Goal: Task Accomplishment & Management: Complete application form

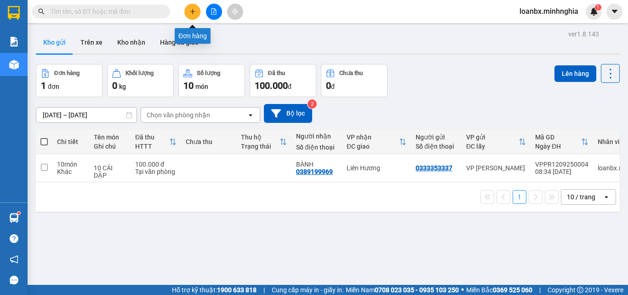
scroll to position [42, 0]
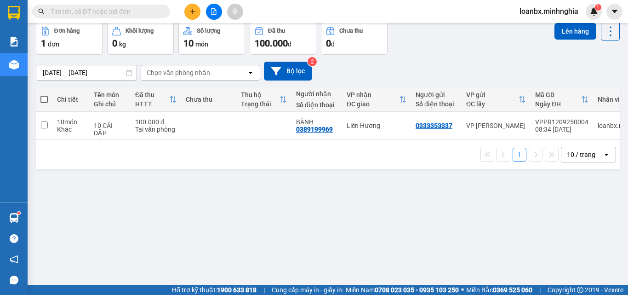
click at [198, 16] on button at bounding box center [192, 12] width 16 height 16
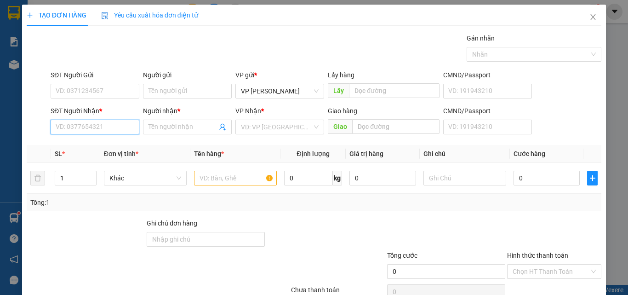
click at [80, 129] on input "SĐT Người Nhận *" at bounding box center [95, 127] width 89 height 15
drag, startPoint x: 93, startPoint y: 145, endPoint x: 187, endPoint y: 178, distance: 99.5
click at [94, 146] on div "0934179907 - TRỌNG HẬU" at bounding box center [95, 145] width 78 height 10
type input "0934179907"
type input "TRỌNG HẬU"
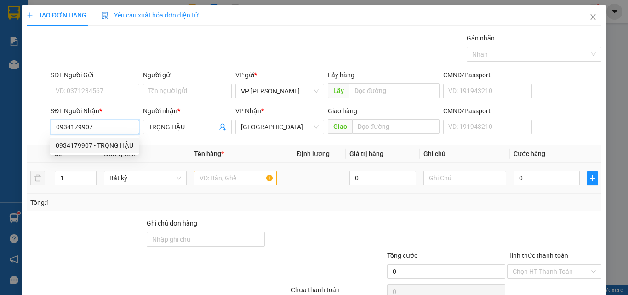
type input "0934179907"
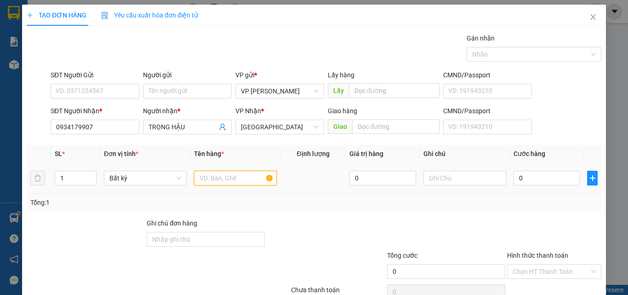
click at [197, 185] on input "text" at bounding box center [235, 178] width 83 height 15
type input "816"
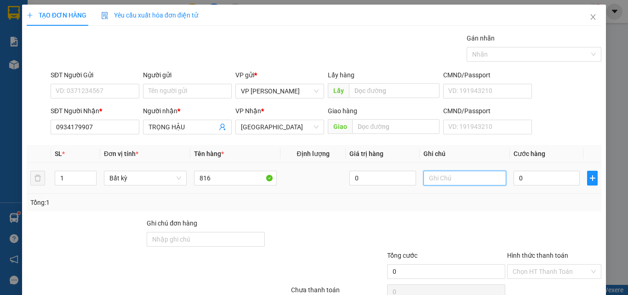
click at [475, 184] on input "text" at bounding box center [465, 178] width 83 height 15
type input "1 BAO XANH - QÁO"
click at [539, 184] on input "0" at bounding box center [547, 178] width 66 height 15
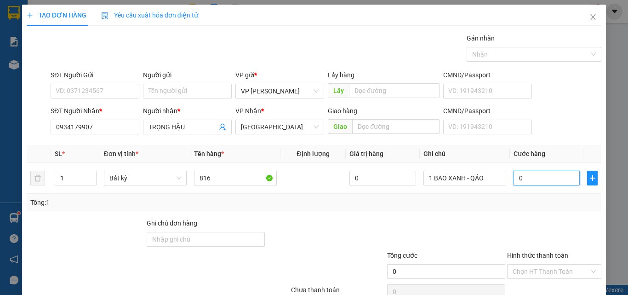
type input "8"
type input "80"
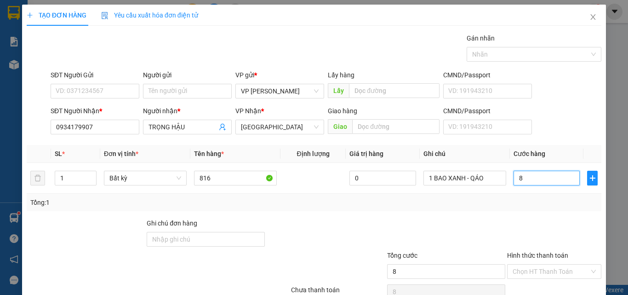
type input "80"
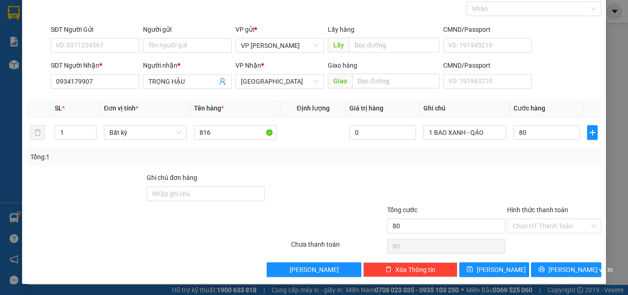
type input "80.000"
drag, startPoint x: 555, startPoint y: 217, endPoint x: 555, endPoint y: 223, distance: 6.0
click at [555, 219] on div "Hình thức thanh toán Chọn HT Thanh Toán" at bounding box center [554, 221] width 94 height 32
click at [555, 225] on input "Hình thức thanh toán" at bounding box center [551, 226] width 77 height 14
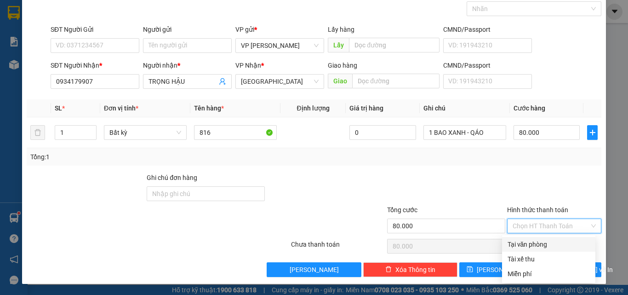
click at [532, 246] on div "Tại văn phòng" at bounding box center [549, 244] width 82 height 10
type input "0"
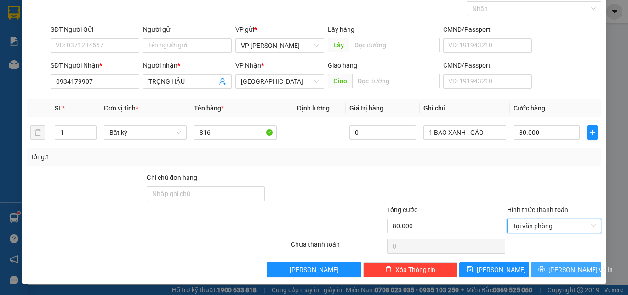
click at [581, 270] on button "[PERSON_NAME] và In" at bounding box center [566, 269] width 70 height 15
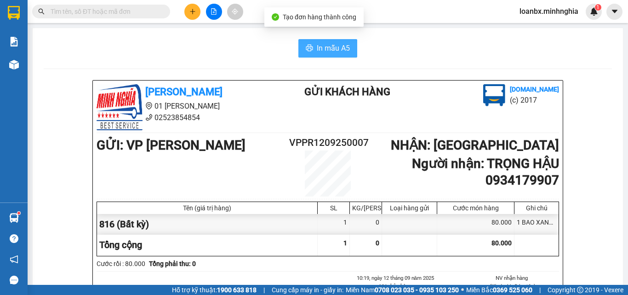
click at [309, 49] on icon "printer" at bounding box center [309, 47] width 7 height 7
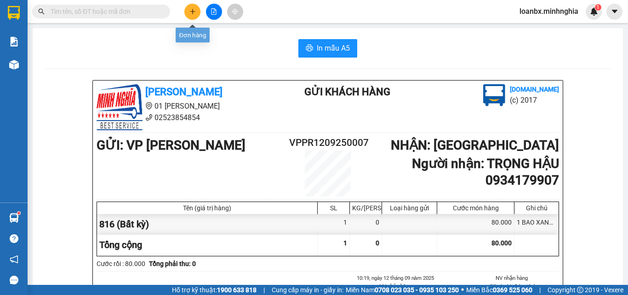
click at [197, 16] on button at bounding box center [192, 12] width 16 height 16
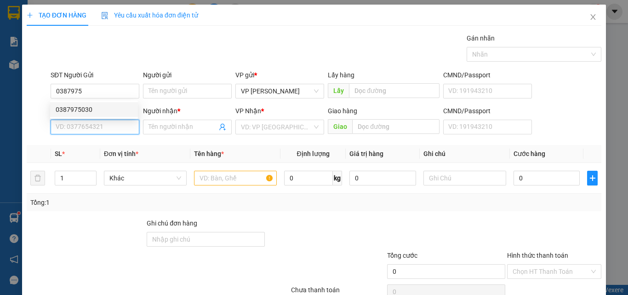
click at [90, 121] on input "SĐT Người Nhận *" at bounding box center [95, 127] width 89 height 15
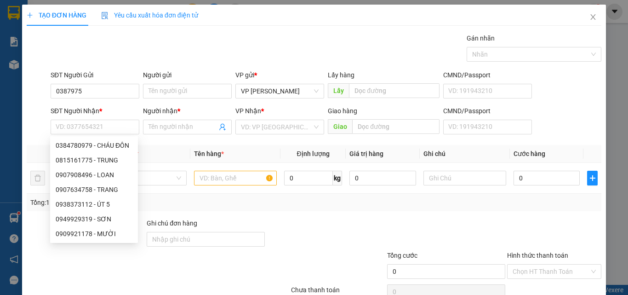
click at [90, 113] on div "SĐT Người Nhận *" at bounding box center [95, 111] width 89 height 10
click at [90, 120] on input "SĐT Người Nhận *" at bounding box center [95, 127] width 89 height 15
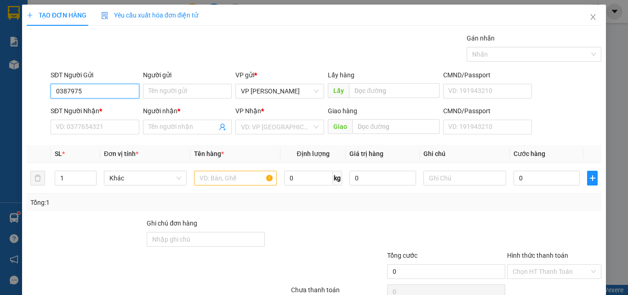
click at [92, 97] on input "0387975" at bounding box center [95, 91] width 89 height 15
click at [91, 107] on div "0387975030" at bounding box center [94, 109] width 77 height 10
type input "0387975030"
type input "0384780979"
type input "CHÁU ĐÔN"
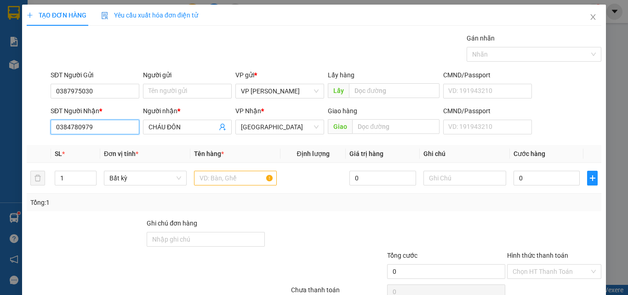
drag, startPoint x: 102, startPoint y: 130, endPoint x: 34, endPoint y: 129, distance: 67.6
click at [34, 129] on div "SĐT Người Nhận * 0384780979 0384780979 Người nhận * CHÁU ĐÔN VP Nhận * [GEOGRAP…" at bounding box center [314, 122] width 577 height 32
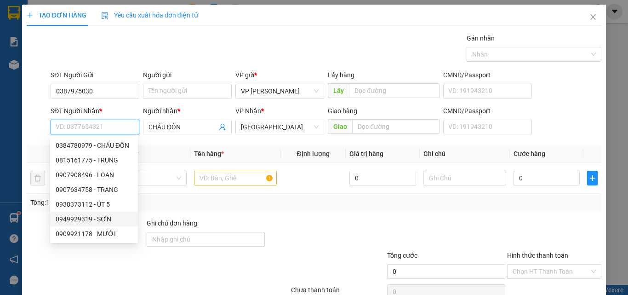
click at [82, 220] on div "0949929319 - SƠN" at bounding box center [94, 219] width 77 height 10
type input "0949929319"
type input "SƠN"
type input "CỔNG 11 - BX ĐỒNG NAI"
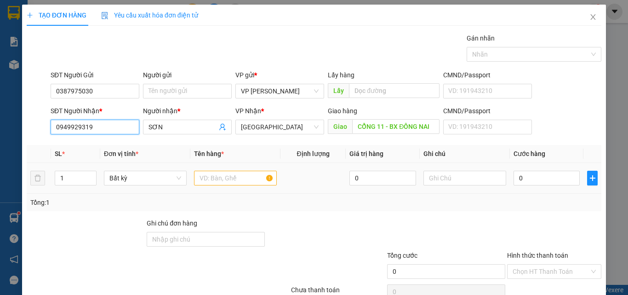
type input "0949929319"
click at [243, 178] on input "text" at bounding box center [235, 178] width 83 height 15
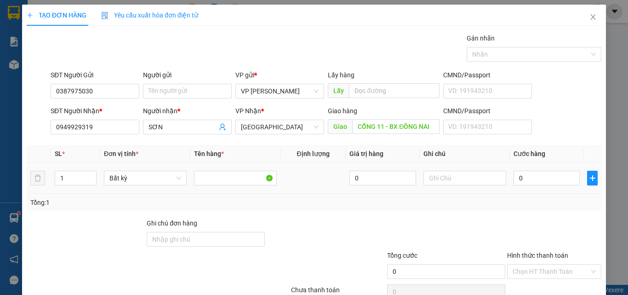
click at [452, 170] on div at bounding box center [465, 178] width 83 height 18
click at [449, 182] on input "text" at bounding box center [465, 178] width 83 height 15
drag, startPoint x: 448, startPoint y: 183, endPoint x: 438, endPoint y: 179, distance: 10.9
click at [438, 179] on input "text" at bounding box center [465, 178] width 83 height 15
type input "1 THX - CÁ"
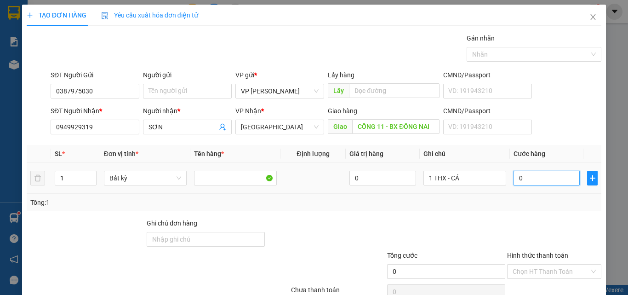
click at [516, 176] on input "0" at bounding box center [547, 178] width 66 height 15
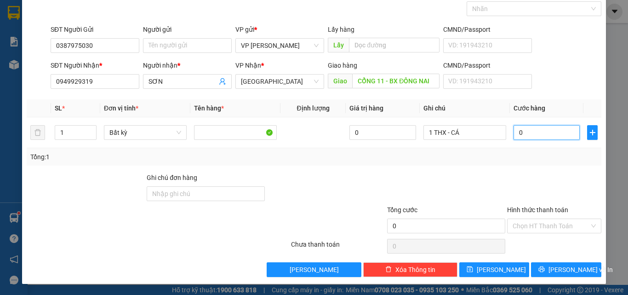
type input "09"
type input "9"
type input "090"
type input "90"
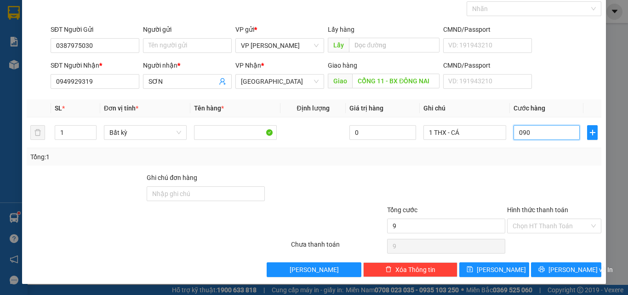
type input "90"
type input "90.000"
click at [550, 231] on input "Hình thức thanh toán" at bounding box center [551, 226] width 77 height 14
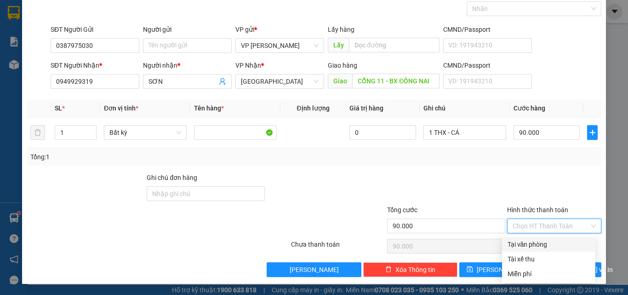
drag, startPoint x: 540, startPoint y: 241, endPoint x: 540, endPoint y: 248, distance: 7.4
click at [540, 242] on div "Tại văn phòng" at bounding box center [549, 244] width 82 height 10
type input "0"
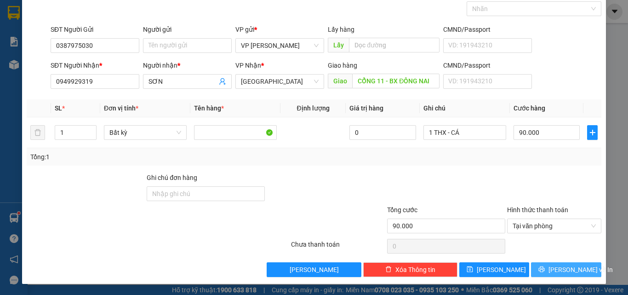
click at [550, 263] on button "[PERSON_NAME] và In" at bounding box center [566, 269] width 70 height 15
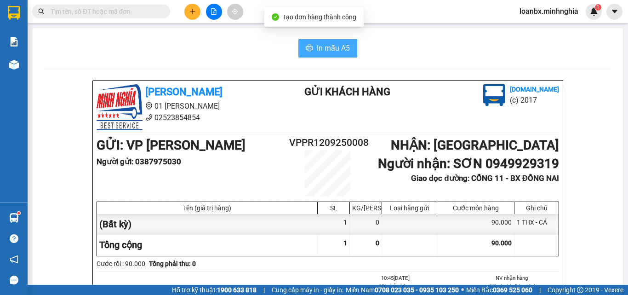
click at [317, 49] on span "In mẫu A5" at bounding box center [333, 47] width 33 height 11
click at [191, 7] on button at bounding box center [192, 12] width 16 height 16
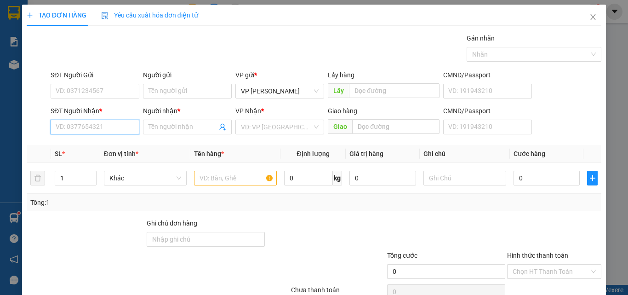
click at [77, 127] on input "SĐT Người Nhận *" at bounding box center [95, 127] width 89 height 15
click at [79, 140] on div "0389401644 - HUẾ" at bounding box center [94, 145] width 77 height 10
type input "0389401644"
type input "HUẾ"
type input "N3 DẦU DÂY"
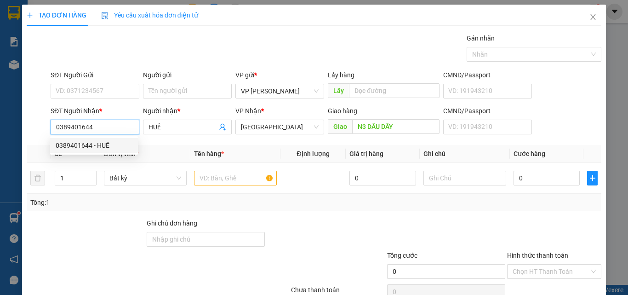
type input "0389401644"
click at [94, 103] on form "SĐT Người Gửi VD: 0371234567 Người gửi Tên người gửi VP gửi * VP [PERSON_NAME] …" at bounding box center [314, 104] width 575 height 68
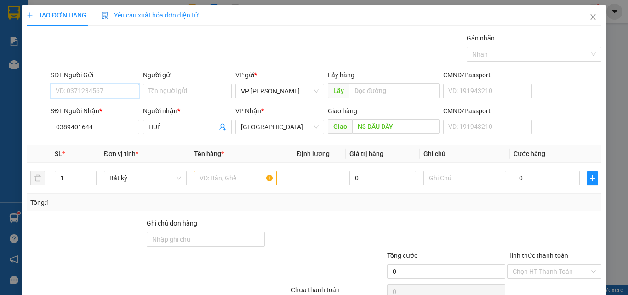
click at [99, 90] on input "SĐT Người Gửi" at bounding box center [95, 91] width 89 height 15
click at [98, 107] on div "0379110709" at bounding box center [94, 109] width 77 height 10
type input "0379110709"
drag, startPoint x: 208, startPoint y: 175, endPoint x: 259, endPoint y: 157, distance: 54.7
click at [258, 157] on table "SL * Đơn vị tính * Tên hàng * Định lượng Giá trị hàng Ghi chú Cước hàng 1 Bất k…" at bounding box center [314, 169] width 575 height 49
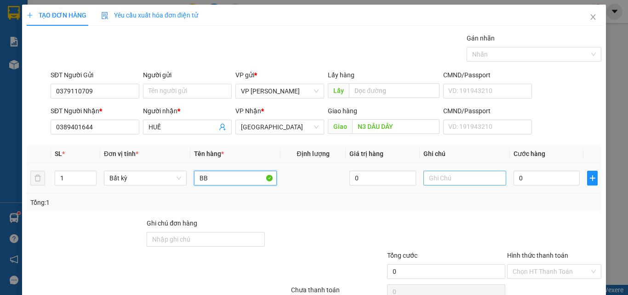
type input "BB"
click at [462, 179] on input "text" at bounding box center [465, 178] width 83 height 15
type input "1 THX - CÁ"
click at [539, 183] on input "0" at bounding box center [547, 178] width 66 height 15
type input "9"
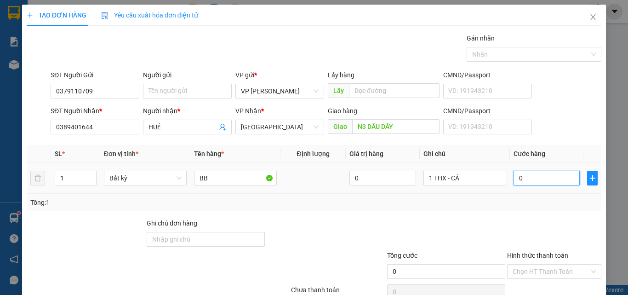
type input "9"
type input "90"
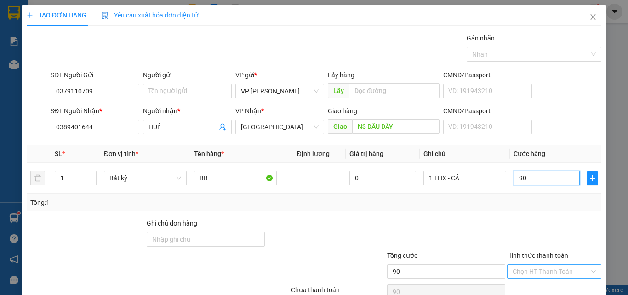
scroll to position [46, 0]
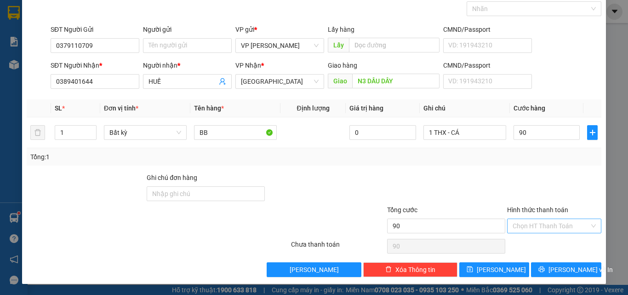
type input "90.000"
click at [541, 229] on input "Hình thức thanh toán" at bounding box center [551, 226] width 77 height 14
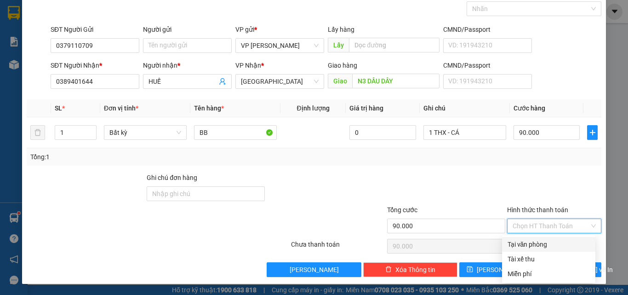
drag, startPoint x: 537, startPoint y: 240, endPoint x: 547, endPoint y: 253, distance: 16.4
click at [537, 241] on div "Tại văn phòng" at bounding box center [549, 244] width 82 height 10
type input "0"
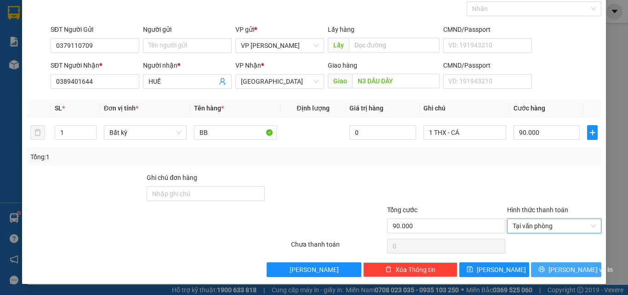
click at [554, 266] on span "[PERSON_NAME] và In" at bounding box center [581, 269] width 64 height 10
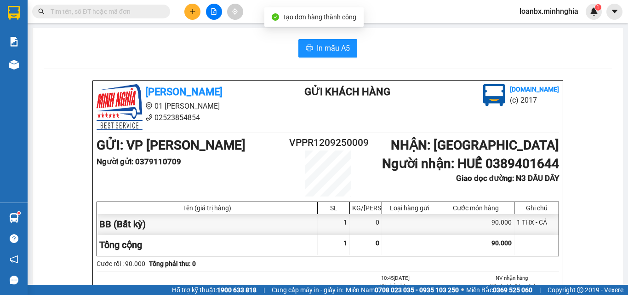
click at [320, 52] on span "In mẫu A5" at bounding box center [333, 47] width 33 height 11
click at [193, 7] on button at bounding box center [192, 12] width 16 height 16
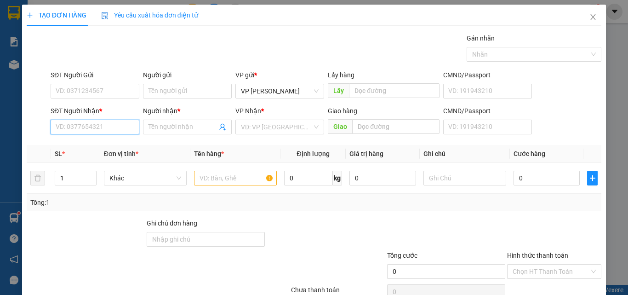
click at [77, 130] on input "SĐT Người Nhận *" at bounding box center [95, 127] width 89 height 15
type input "0909907269"
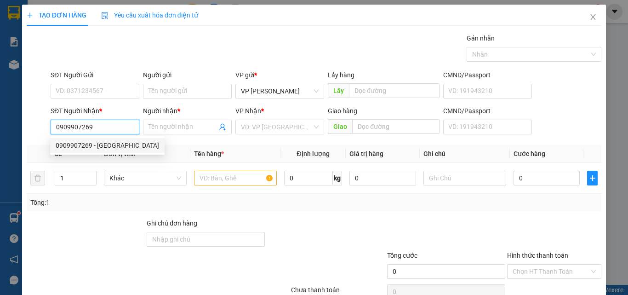
drag, startPoint x: 83, startPoint y: 139, endPoint x: 92, endPoint y: 113, distance: 28.4
click at [83, 140] on div "0909907269 - [GEOGRAPHIC_DATA]" at bounding box center [107, 145] width 115 height 15
type input "BÉ HÀ"
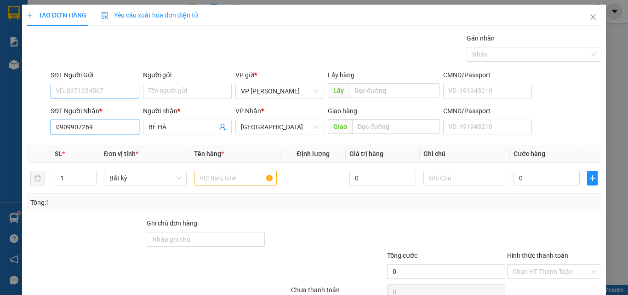
type input "0909907269"
click at [94, 84] on input "SĐT Người Gửi" at bounding box center [95, 91] width 89 height 15
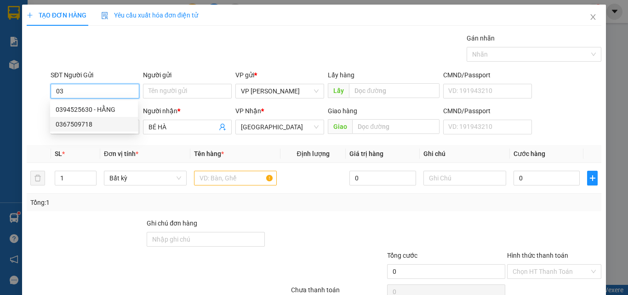
click at [88, 123] on div "0367509718" at bounding box center [94, 124] width 77 height 10
type input "0367509718"
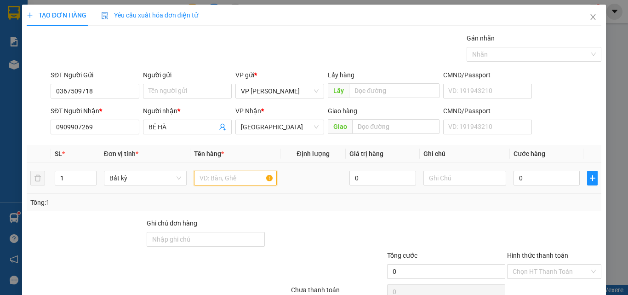
click at [204, 181] on input "text" at bounding box center [235, 178] width 83 height 15
type input "816"
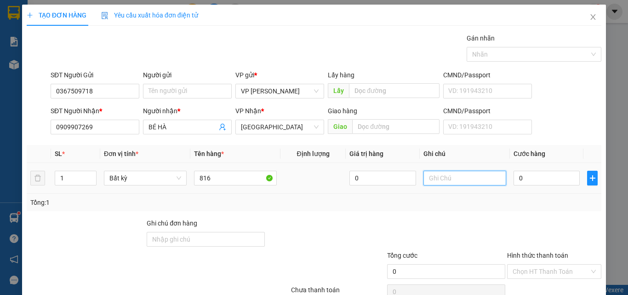
click at [434, 179] on input "text" at bounding box center [465, 178] width 83 height 15
type input "1 THX - CÁ"
click at [533, 182] on input "0" at bounding box center [547, 178] width 66 height 15
type input "4"
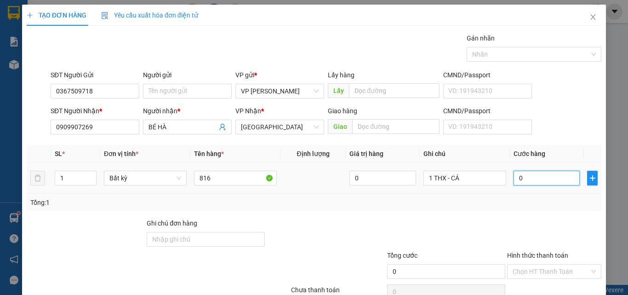
type input "4"
type input "40"
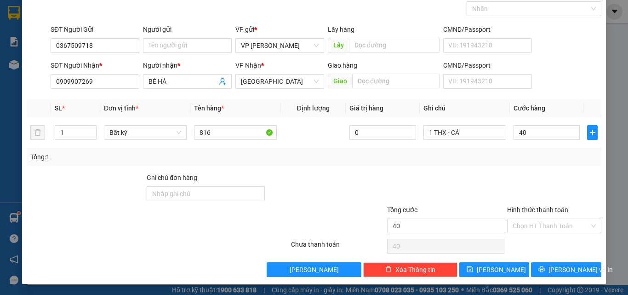
type input "40.000"
click at [533, 217] on div "Hình thức thanh toán" at bounding box center [554, 212] width 94 height 14
drag, startPoint x: 534, startPoint y: 225, endPoint x: 531, endPoint y: 237, distance: 11.9
click at [534, 228] on input "Hình thức thanh toán" at bounding box center [551, 226] width 77 height 14
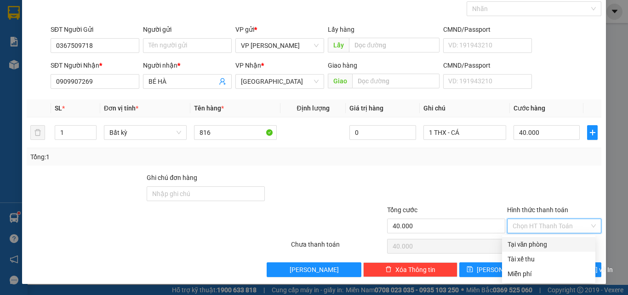
click at [530, 240] on div "Tại văn phòng" at bounding box center [549, 244] width 82 height 10
type input "0"
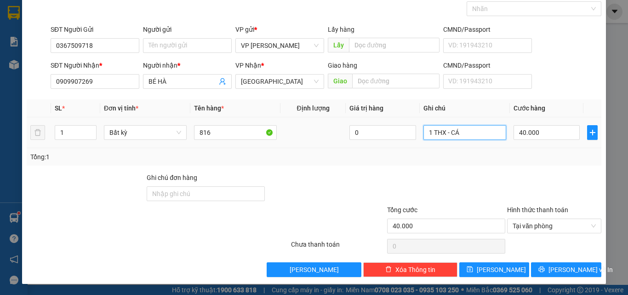
click at [479, 138] on input "1 THX - CÁ" at bounding box center [465, 132] width 83 height 15
drag, startPoint x: 475, startPoint y: 134, endPoint x: 404, endPoint y: 132, distance: 71.3
click at [408, 132] on tr "1 Bất kỳ 816 0 1 THX - CÁ 40.000" at bounding box center [314, 132] width 575 height 31
click at [556, 277] on div "TẠO ĐƠN HÀNG Yêu cầu xuất hóa đơn điện tử Transit Pickup Surcharge Ids Transit …" at bounding box center [314, 121] width 584 height 325
click at [559, 270] on span "[PERSON_NAME] và In" at bounding box center [581, 269] width 64 height 10
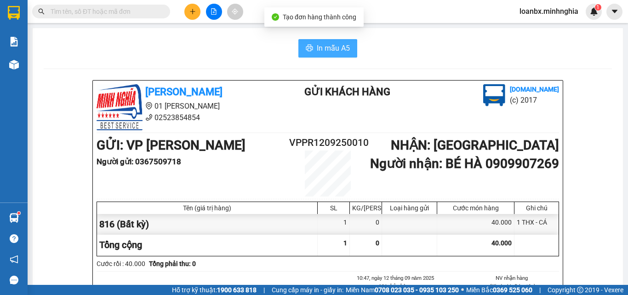
click at [323, 50] on span "In mẫu A5" at bounding box center [333, 47] width 33 height 11
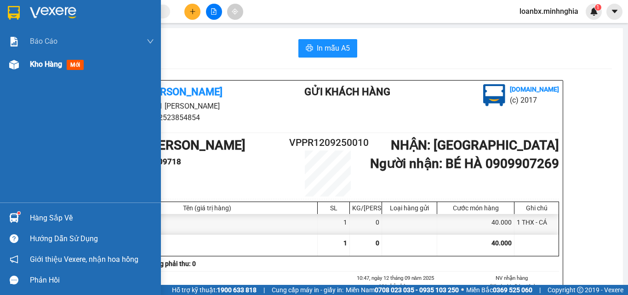
click at [45, 73] on div "Kho hàng mới" at bounding box center [92, 64] width 124 height 23
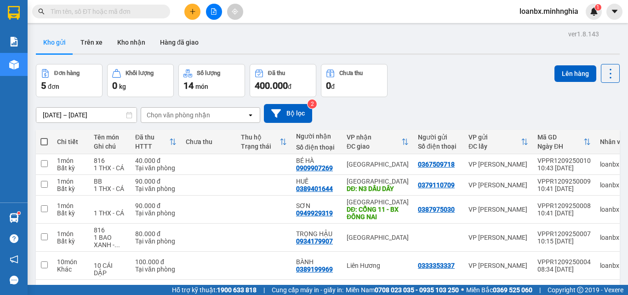
scroll to position [42, 0]
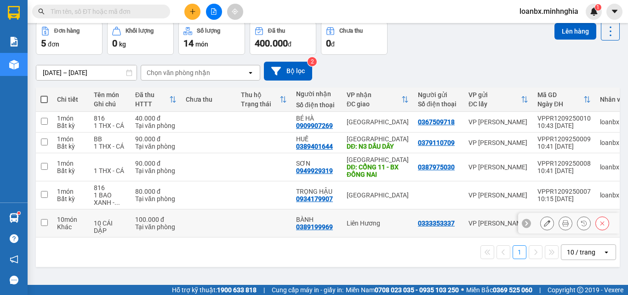
click at [241, 225] on td at bounding box center [263, 223] width 55 height 28
checkbox input "true"
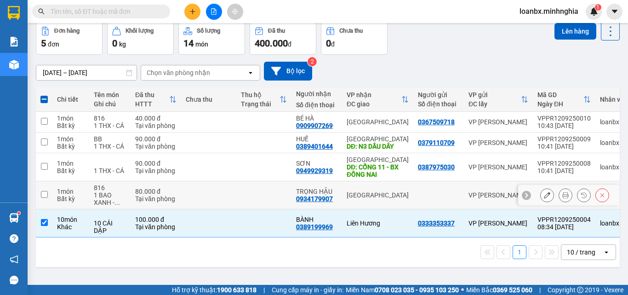
scroll to position [0, 0]
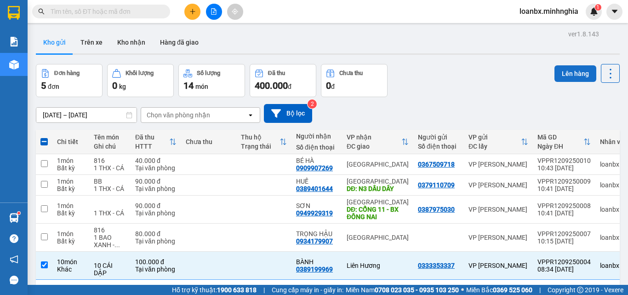
click at [561, 70] on button "Lên hàng" at bounding box center [576, 73] width 42 height 17
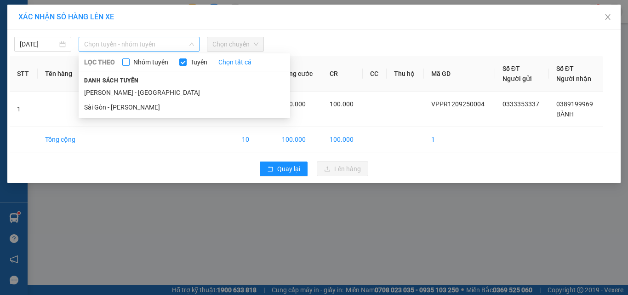
drag, startPoint x: 149, startPoint y: 44, endPoint x: 141, endPoint y: 58, distance: 16.3
click at [148, 44] on span "Chọn tuyến - nhóm tuyến" at bounding box center [139, 44] width 110 height 14
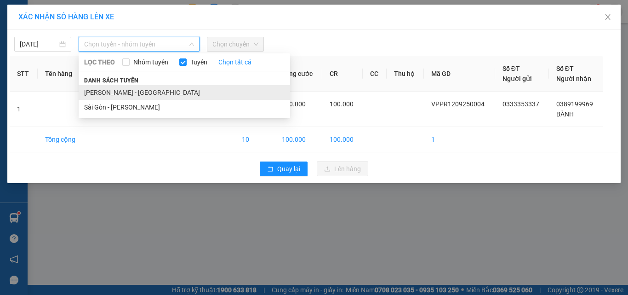
click at [129, 92] on li "[PERSON_NAME] - [GEOGRAPHIC_DATA]" at bounding box center [185, 92] width 212 height 15
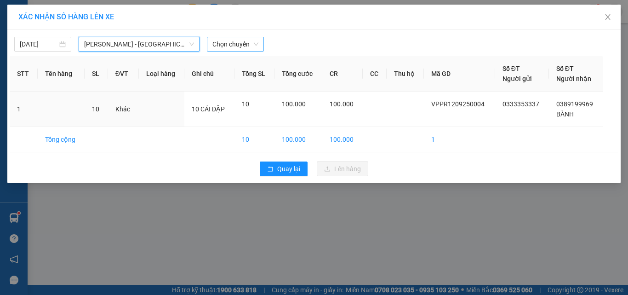
click at [230, 44] on span "Chọn chuyến" at bounding box center [235, 44] width 46 height 14
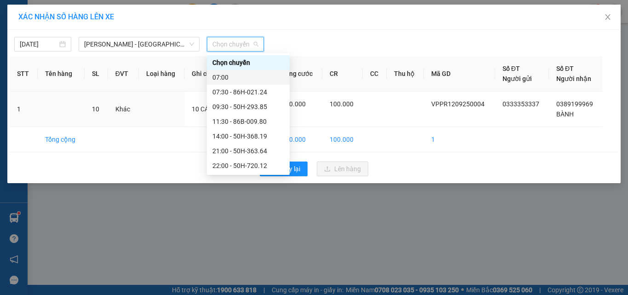
click at [235, 79] on div "07:00" at bounding box center [248, 77] width 72 height 10
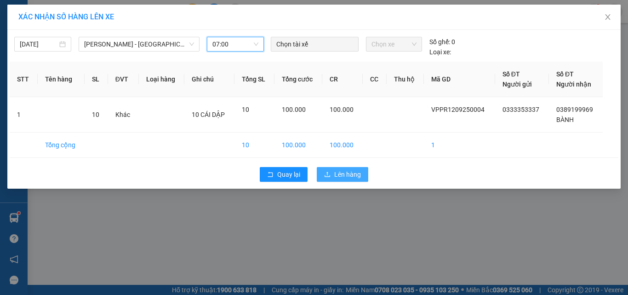
click at [346, 177] on span "Lên hàng" at bounding box center [347, 174] width 27 height 10
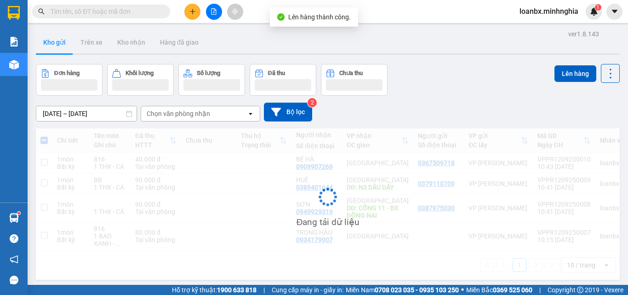
scroll to position [42, 0]
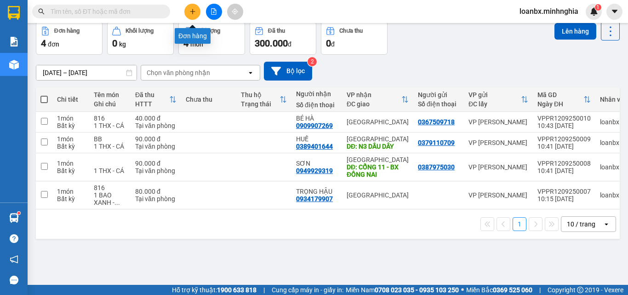
click at [191, 7] on button at bounding box center [192, 12] width 16 height 16
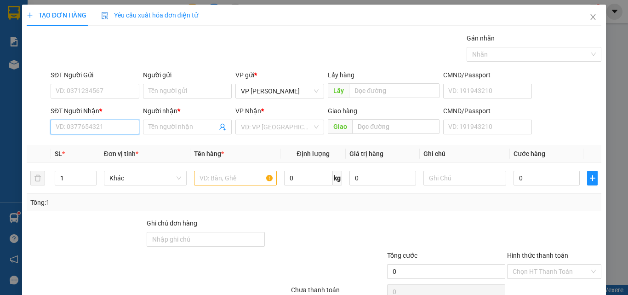
click at [94, 128] on input "SĐT Người Nhận *" at bounding box center [95, 127] width 89 height 15
type input "0339324875"
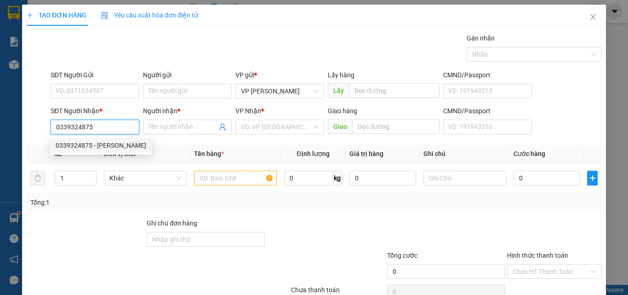
click at [86, 149] on div "0339324875 - [PERSON_NAME]" at bounding box center [101, 145] width 91 height 10
type input "KHÁNH"
type input "TAM HIỆP HOẶC NGÃ 3 VŨNG TÀU"
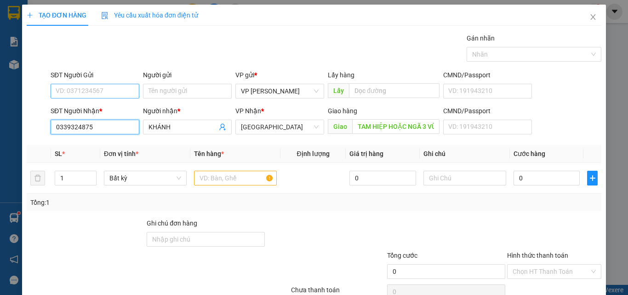
type input "0339324875"
click at [107, 88] on input "SĐT Người Gửi" at bounding box center [95, 91] width 89 height 15
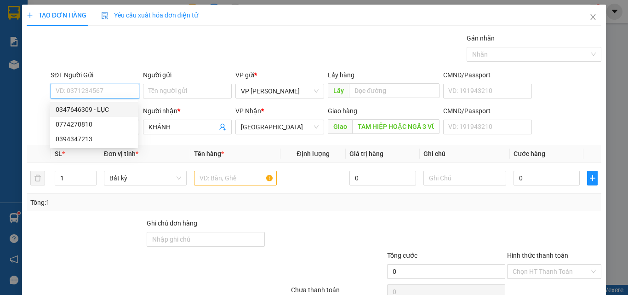
click at [101, 106] on div "0347646309 - LỤC" at bounding box center [94, 109] width 77 height 10
type input "0347646309"
type input "LỤC"
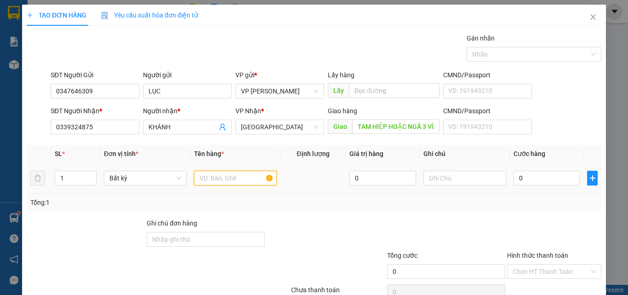
click at [222, 177] on input "text" at bounding box center [235, 178] width 83 height 15
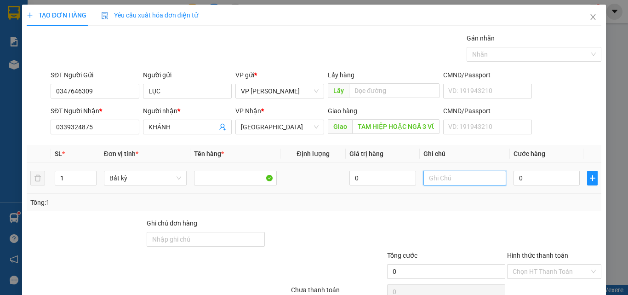
click at [448, 174] on input "text" at bounding box center [465, 178] width 83 height 15
drag, startPoint x: 433, startPoint y: 181, endPoint x: 387, endPoint y: 176, distance: 45.8
click at [389, 176] on tr "1 Bất kỳ 0 1 0" at bounding box center [314, 178] width 575 height 31
type input "2 THX - CÁ"
click at [526, 179] on input "0" at bounding box center [547, 178] width 66 height 15
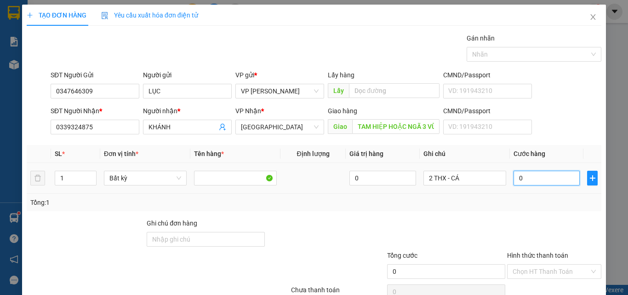
type input "1"
type input "12"
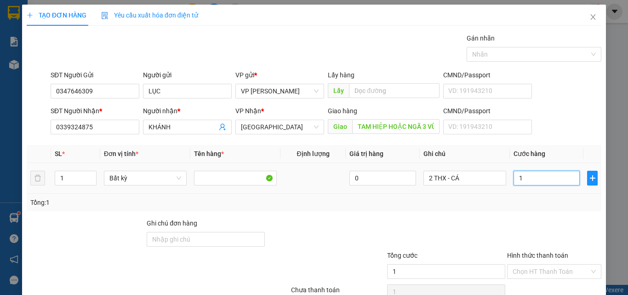
type input "12"
type input "120"
click at [92, 178] on span "Decrease Value" at bounding box center [91, 181] width 10 height 8
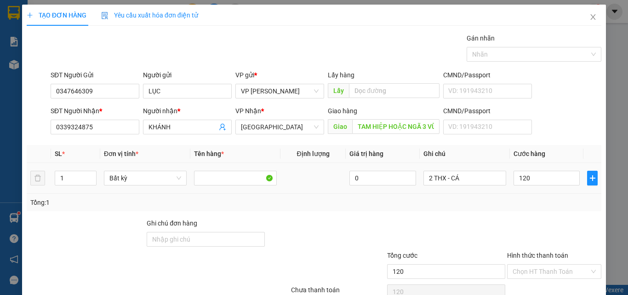
type input "120.000"
click at [98, 172] on td "1" at bounding box center [75, 178] width 49 height 31
type input "2"
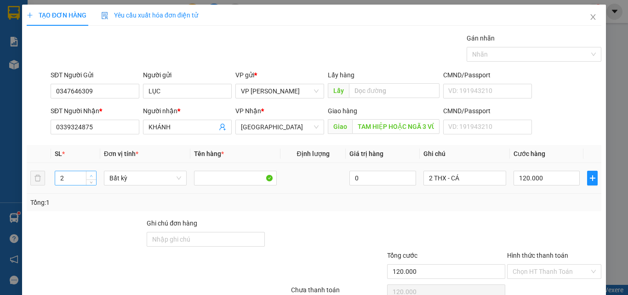
click at [90, 174] on icon "up" at bounding box center [91, 175] width 3 height 3
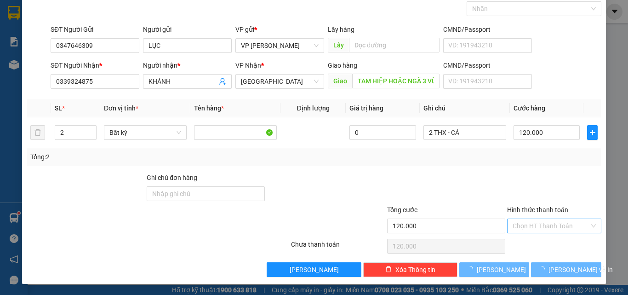
drag, startPoint x: 546, startPoint y: 217, endPoint x: 541, endPoint y: 232, distance: 15.9
click at [547, 221] on div "Hình thức thanh toán Chọn HT Thanh Toán" at bounding box center [554, 221] width 94 height 32
click at [541, 232] on input "Hình thức thanh toán" at bounding box center [551, 226] width 77 height 14
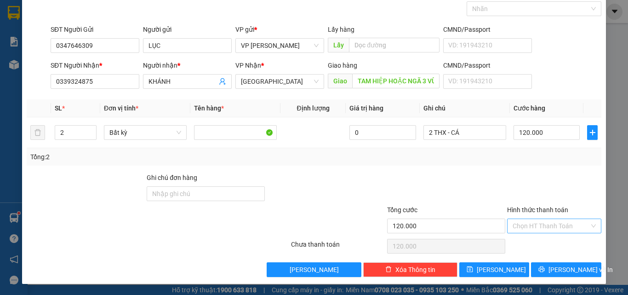
type input "0"
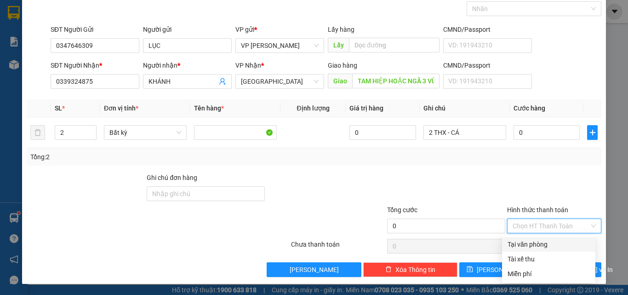
click at [545, 224] on input "Hình thức thanh toán" at bounding box center [551, 226] width 77 height 14
click at [528, 244] on div "Tại văn phòng" at bounding box center [549, 244] width 82 height 10
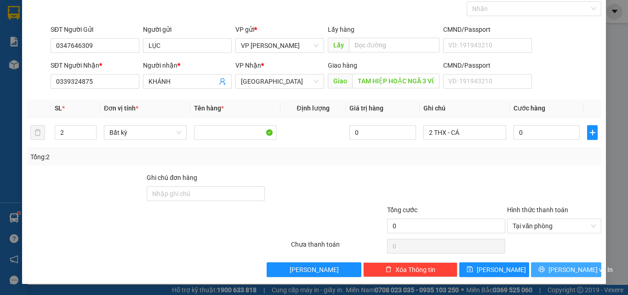
click at [559, 274] on span "[PERSON_NAME] và In" at bounding box center [581, 269] width 64 height 10
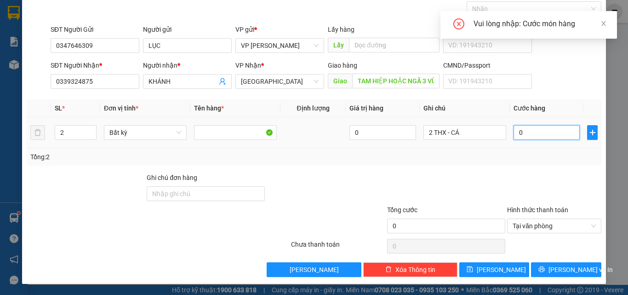
click at [522, 134] on input "0" at bounding box center [547, 132] width 66 height 15
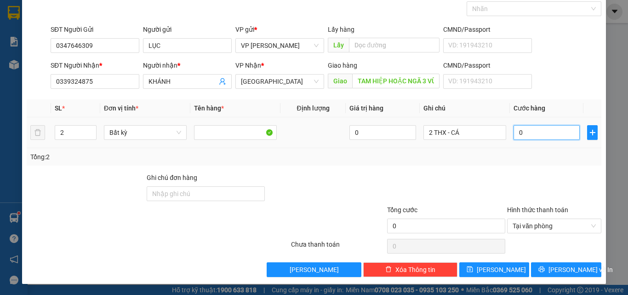
type input "1"
type input "12"
type input "120"
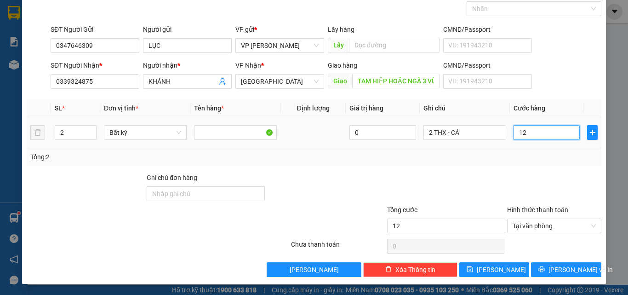
type input "120"
type input "120.000"
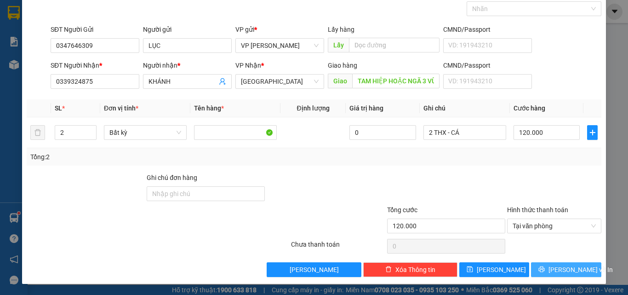
click at [539, 271] on button "[PERSON_NAME] và In" at bounding box center [566, 269] width 70 height 15
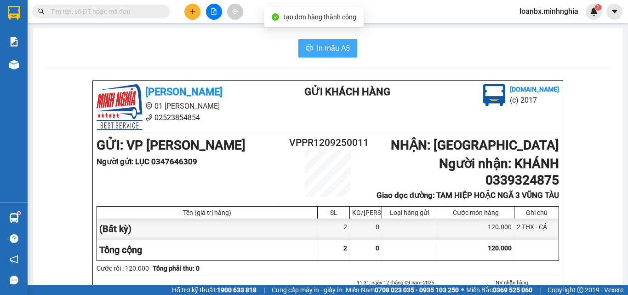
click at [319, 42] on button "In mẫu A5" at bounding box center [327, 48] width 59 height 18
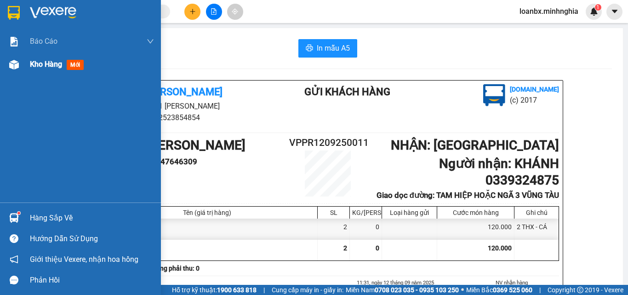
click at [19, 68] on div at bounding box center [14, 65] width 16 height 16
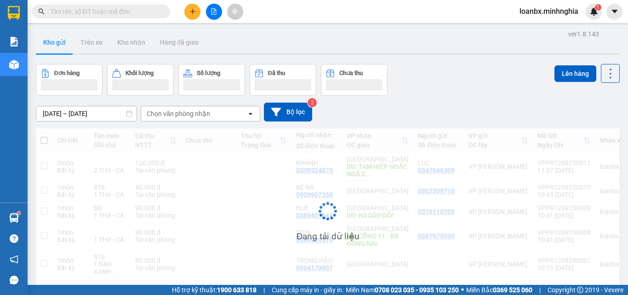
scroll to position [42, 0]
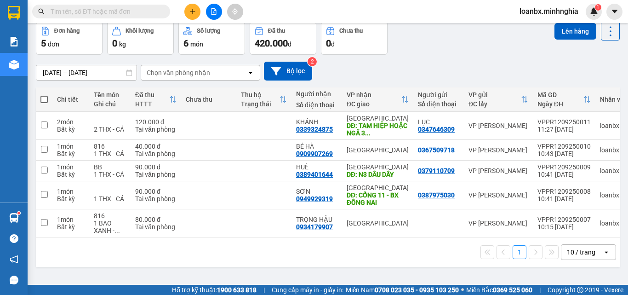
click at [46, 100] on span at bounding box center [43, 99] width 7 height 7
click at [44, 95] on input "checkbox" at bounding box center [44, 95] width 0 height 0
checkbox input "true"
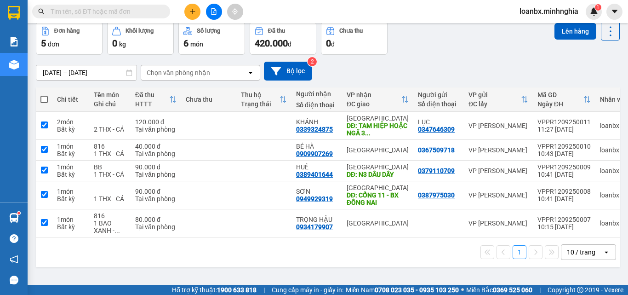
checkbox input "true"
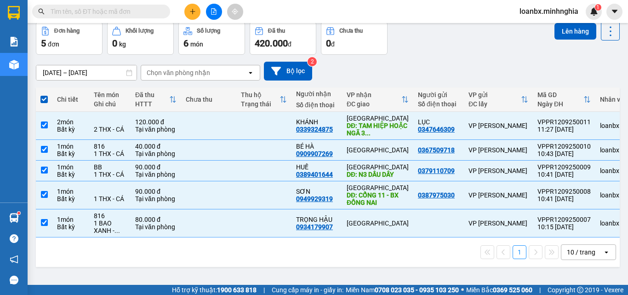
scroll to position [0, 0]
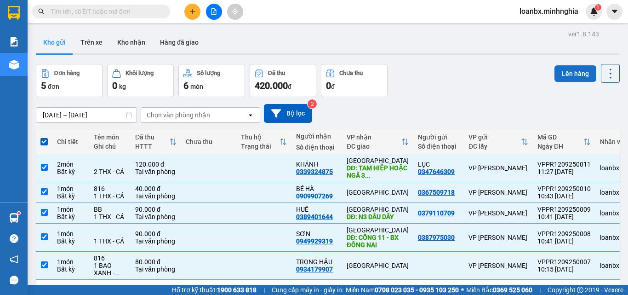
click at [562, 74] on button "Lên hàng" at bounding box center [576, 73] width 42 height 17
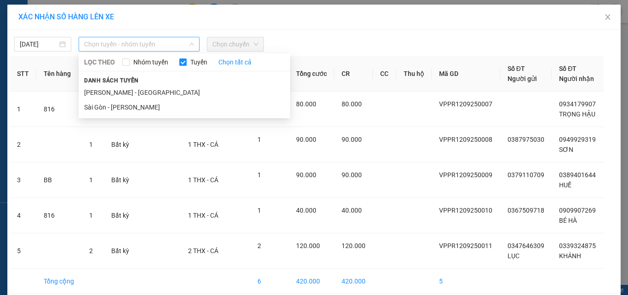
drag, startPoint x: 120, startPoint y: 45, endPoint x: 119, endPoint y: 67, distance: 22.2
click at [120, 48] on span "Chọn tuyến - nhóm tuyến" at bounding box center [139, 44] width 110 height 14
click at [114, 92] on li "[PERSON_NAME] - [GEOGRAPHIC_DATA]" at bounding box center [185, 92] width 212 height 15
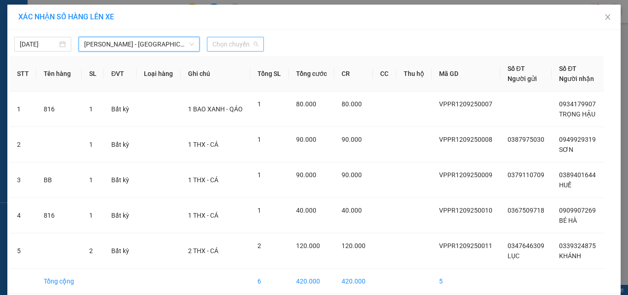
click at [229, 45] on span "Chọn chuyến" at bounding box center [235, 44] width 46 height 14
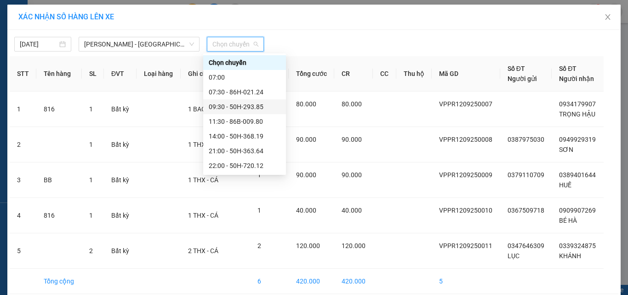
click at [228, 109] on div "09:30 - 50H-293.85" at bounding box center [245, 107] width 72 height 10
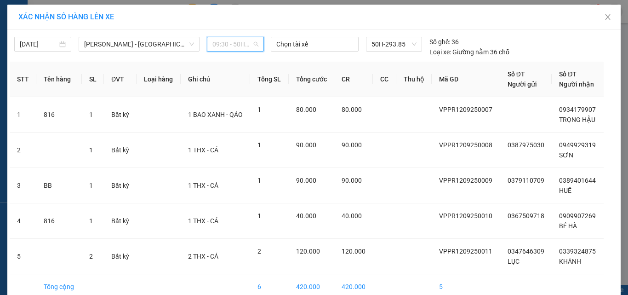
click at [229, 46] on span "09:30 - 50H-293.85" at bounding box center [235, 44] width 46 height 14
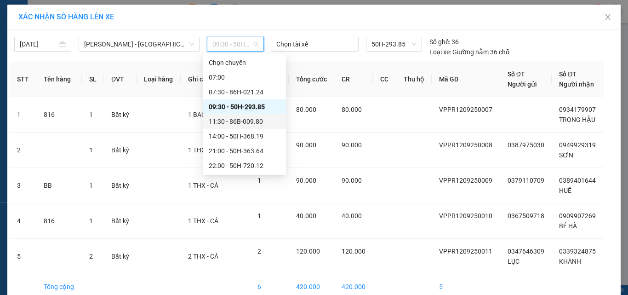
click at [229, 124] on div "11:30 - 86B-009.80" at bounding box center [245, 121] width 72 height 10
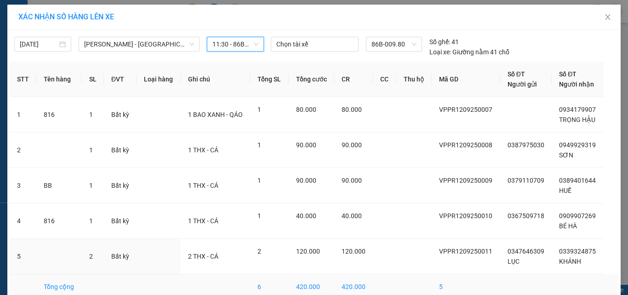
scroll to position [46, 0]
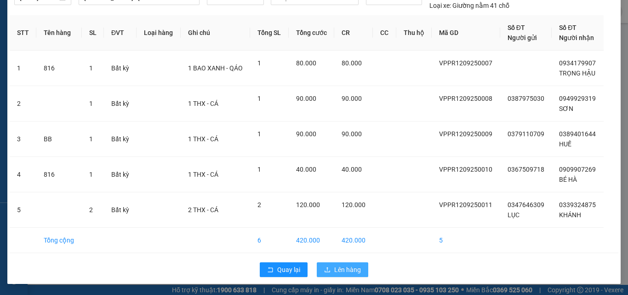
click at [344, 272] on span "Lên hàng" at bounding box center [347, 269] width 27 height 10
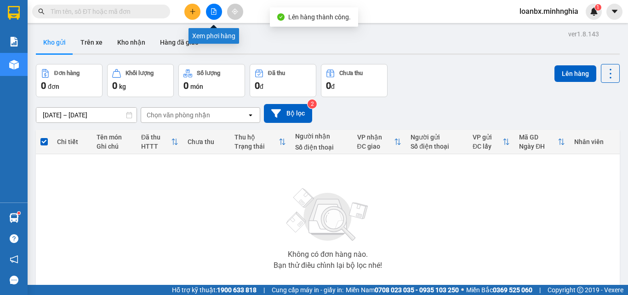
click at [214, 15] on button at bounding box center [214, 12] width 16 height 16
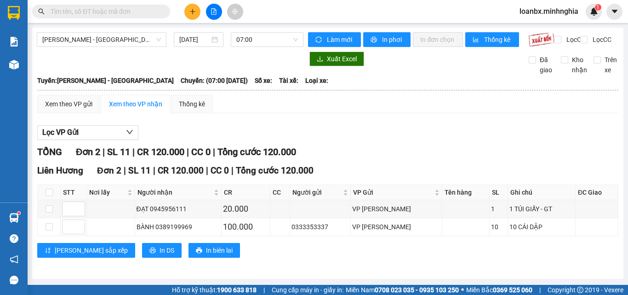
click at [190, 12] on button at bounding box center [192, 12] width 16 height 16
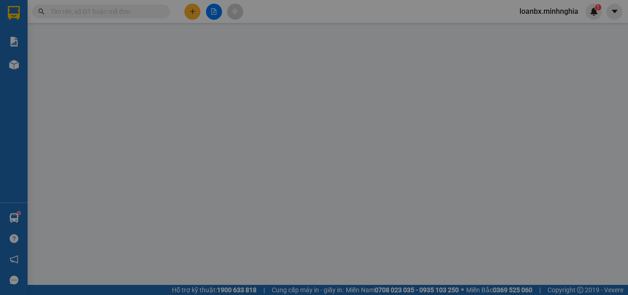
click at [190, 12] on span "Yêu cầu xuất hóa đơn điện tử" at bounding box center [149, 14] width 97 height 7
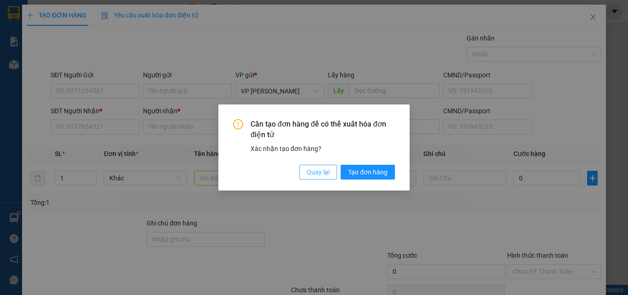
click at [302, 170] on button "Quay lại" at bounding box center [318, 172] width 38 height 15
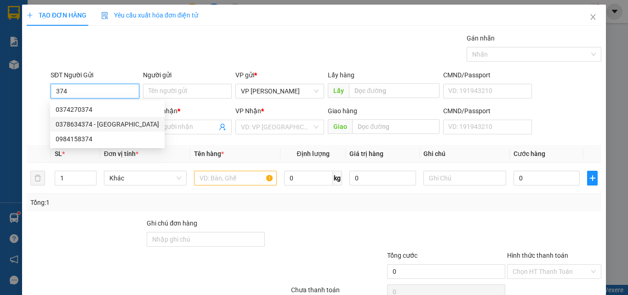
click at [108, 126] on div "0378634374 - [GEOGRAPHIC_DATA]" at bounding box center [107, 124] width 103 height 10
type input "0378634374"
type input "Ý"
type input "0908465788"
type input "HUỆ TRÂM"
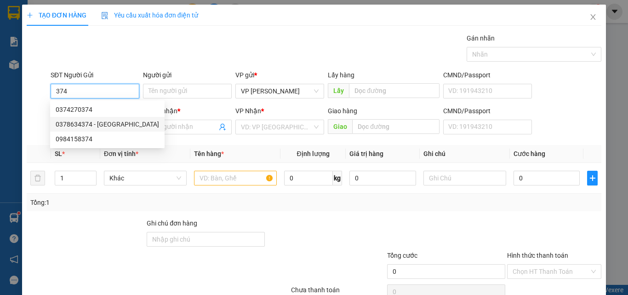
type input "NGÃ 3 VŨNG TÀU"
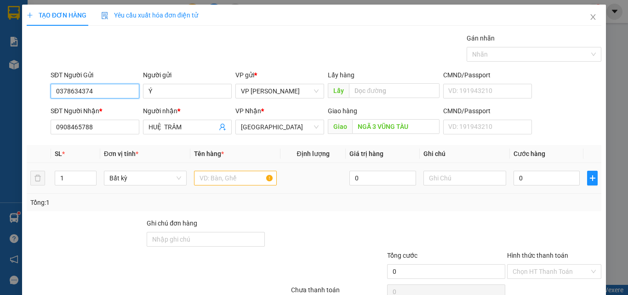
type input "0378634374"
click at [210, 187] on div at bounding box center [235, 178] width 83 height 18
drag, startPoint x: 217, startPoint y: 184, endPoint x: 444, endPoint y: 191, distance: 227.3
click at [221, 184] on input "text" at bounding box center [235, 178] width 83 height 15
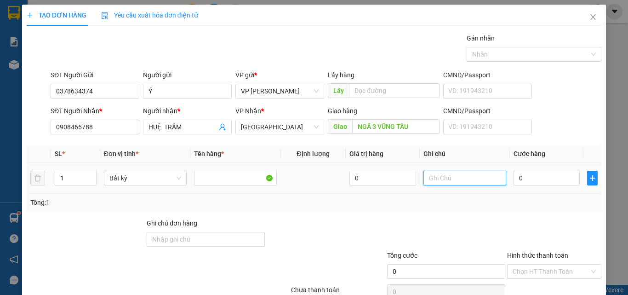
click at [430, 174] on input "text" at bounding box center [465, 178] width 83 height 15
type input "1 THX - HS OXY"
click at [528, 176] on input "0" at bounding box center [547, 178] width 66 height 15
type input "7"
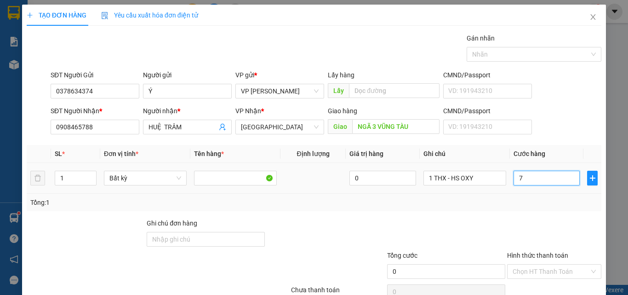
type input "7"
type input "70"
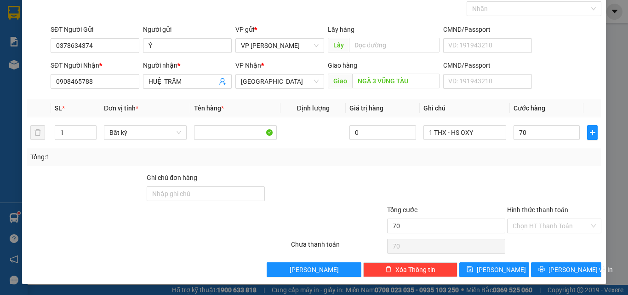
type input "70.000"
click at [534, 232] on input "Hình thức thanh toán" at bounding box center [551, 226] width 77 height 14
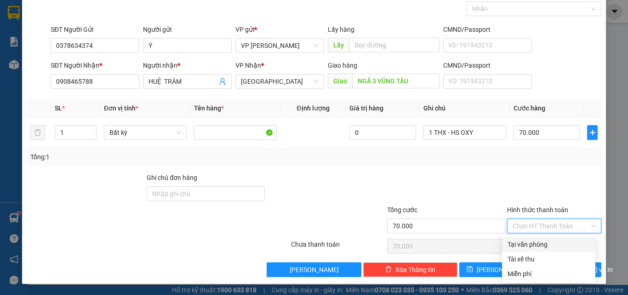
click at [534, 241] on div "Tại văn phòng" at bounding box center [549, 244] width 82 height 10
type input "0"
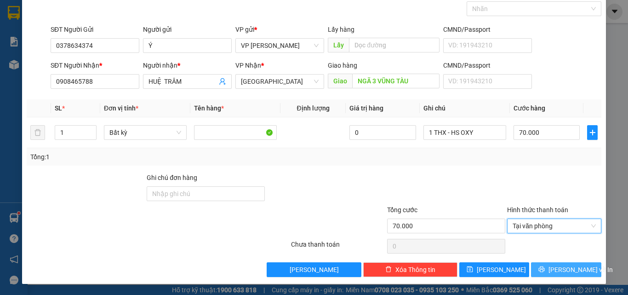
click at [562, 273] on span "[PERSON_NAME] và In" at bounding box center [581, 269] width 64 height 10
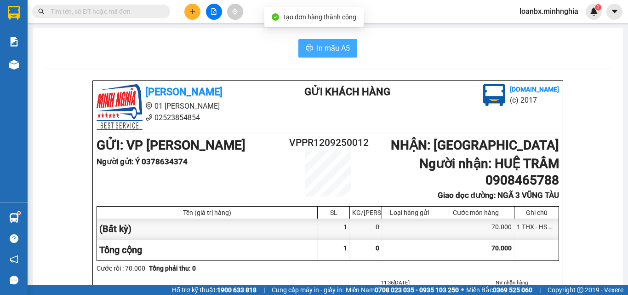
click at [333, 45] on span "In mẫu A5" at bounding box center [333, 47] width 33 height 11
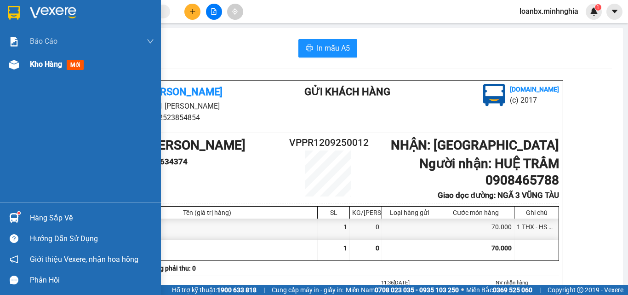
click at [34, 72] on div "Kho hàng mới" at bounding box center [92, 64] width 124 height 23
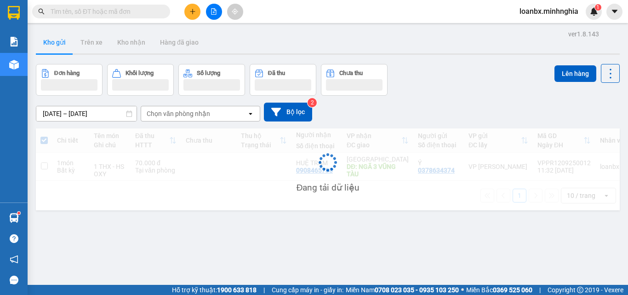
scroll to position [42, 0]
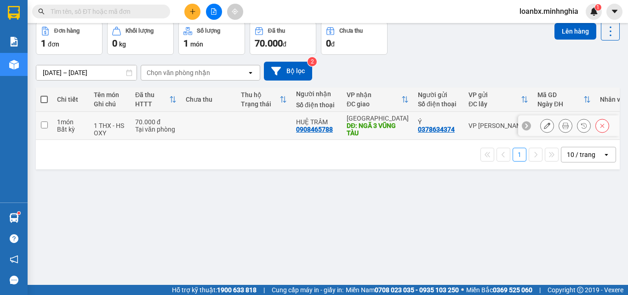
click at [157, 128] on div "Tại văn phòng" at bounding box center [155, 129] width 41 height 7
checkbox input "true"
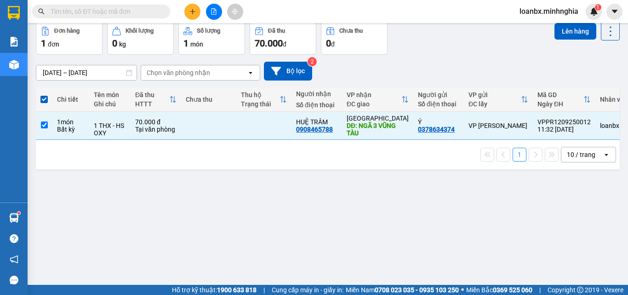
scroll to position [0, 0]
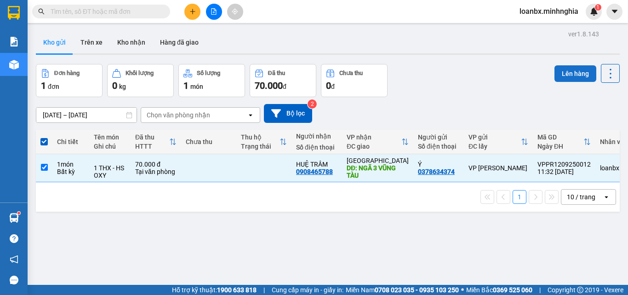
click at [574, 73] on button "Lên hàng" at bounding box center [576, 73] width 42 height 17
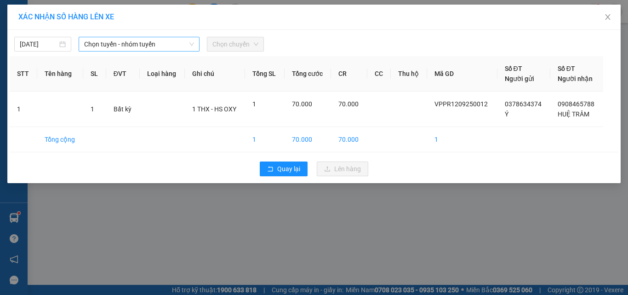
click at [140, 44] on span "Chọn tuyến - nhóm tuyến" at bounding box center [139, 44] width 110 height 14
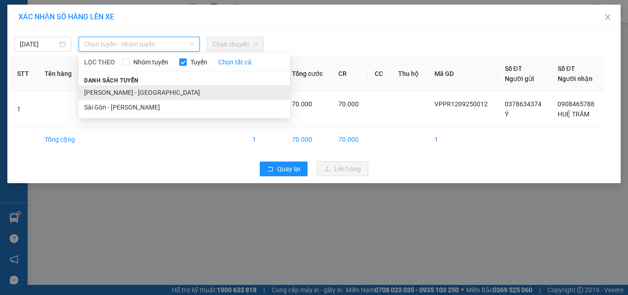
click at [119, 92] on li "[PERSON_NAME] - [GEOGRAPHIC_DATA]" at bounding box center [185, 92] width 212 height 15
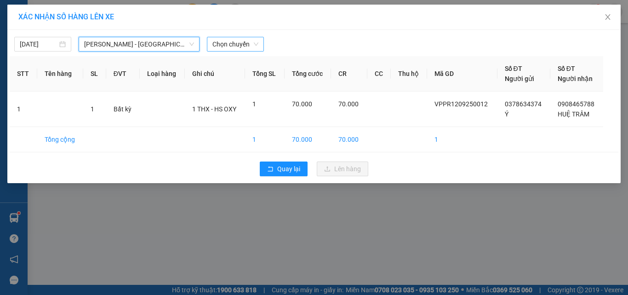
click at [233, 45] on span "Chọn chuyến" at bounding box center [235, 44] width 46 height 14
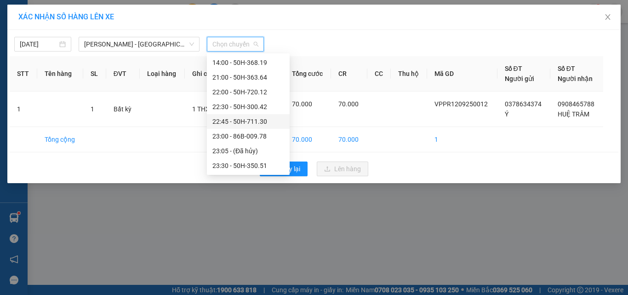
scroll to position [28, 0]
click at [233, 94] on div "11:30 - 86B-009.80" at bounding box center [248, 94] width 72 height 10
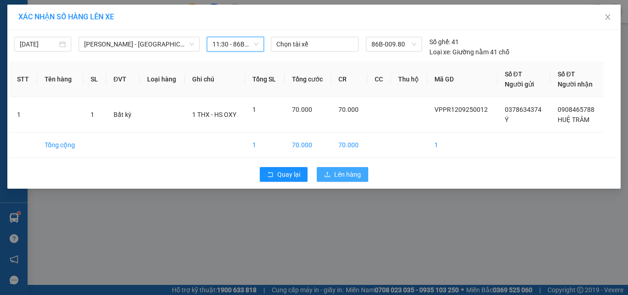
click at [344, 167] on button "Lên hàng" at bounding box center [343, 174] width 52 height 15
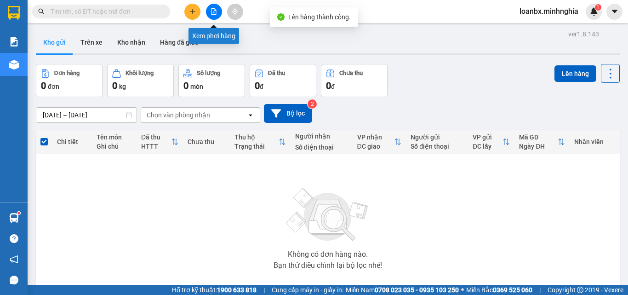
click at [208, 11] on button at bounding box center [214, 12] width 16 height 16
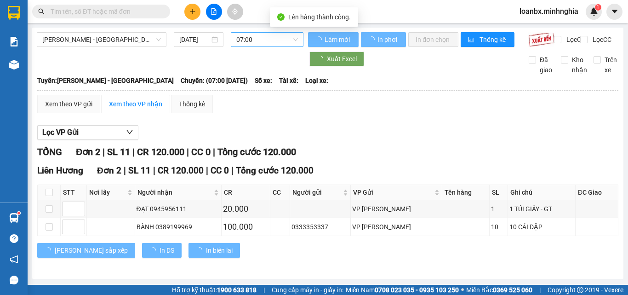
click at [246, 43] on span "07:00" at bounding box center [267, 40] width 62 height 14
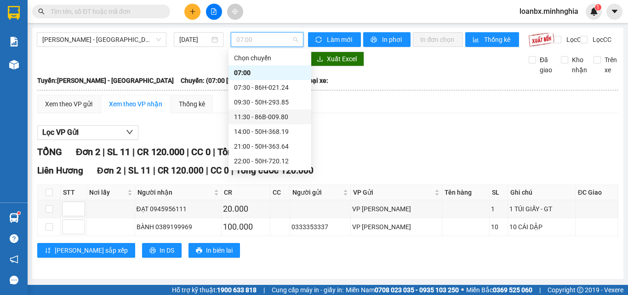
click at [249, 120] on div "11:30 - 86B-009.80" at bounding box center [270, 117] width 72 height 10
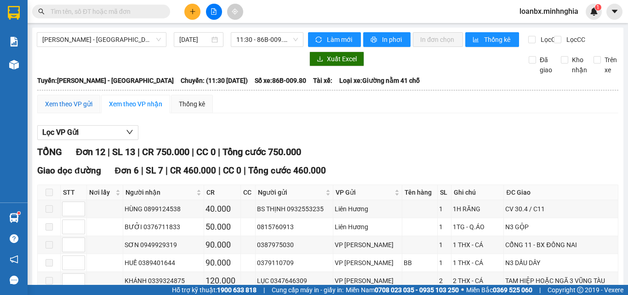
click at [68, 109] on div "Xem theo VP gửi" at bounding box center [68, 104] width 47 height 10
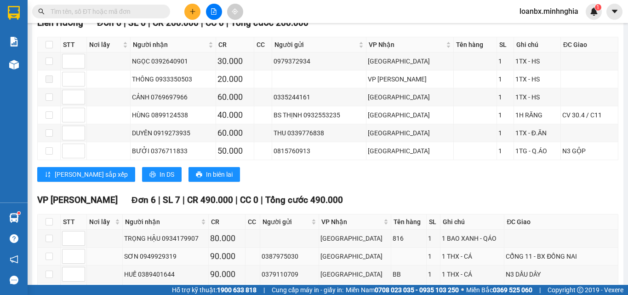
scroll to position [255, 0]
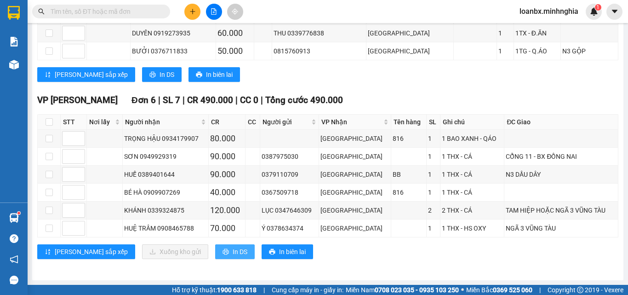
click at [233, 248] on span "In DS" at bounding box center [240, 252] width 15 height 10
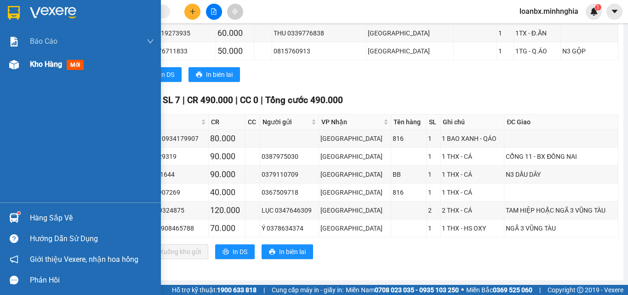
click at [20, 61] on div at bounding box center [14, 65] width 16 height 16
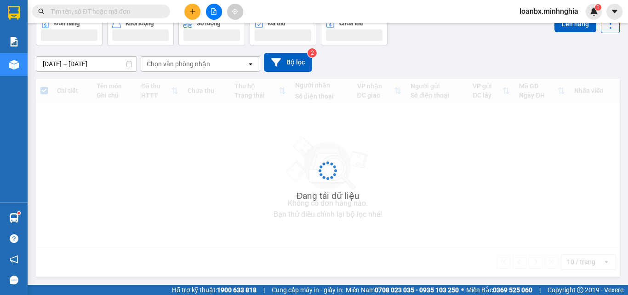
scroll to position [51, 0]
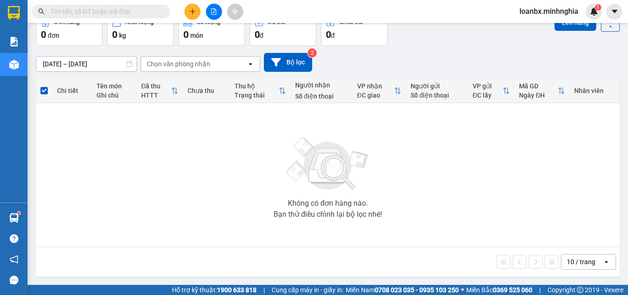
click at [191, 11] on icon "plus" at bounding box center [192, 11] width 6 height 6
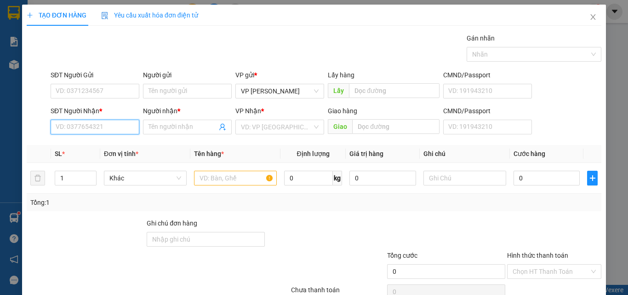
click at [99, 128] on input "SĐT Người Nhận *" at bounding box center [95, 127] width 89 height 15
type input "0972692212"
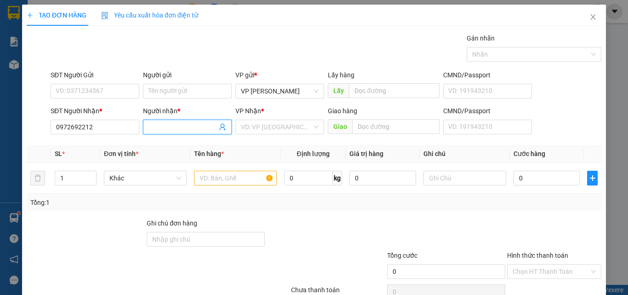
click at [175, 132] on span at bounding box center [187, 127] width 89 height 15
drag, startPoint x: 175, startPoint y: 125, endPoint x: 155, endPoint y: 125, distance: 20.2
click at [155, 125] on input "QUSNG" at bounding box center [183, 127] width 69 height 10
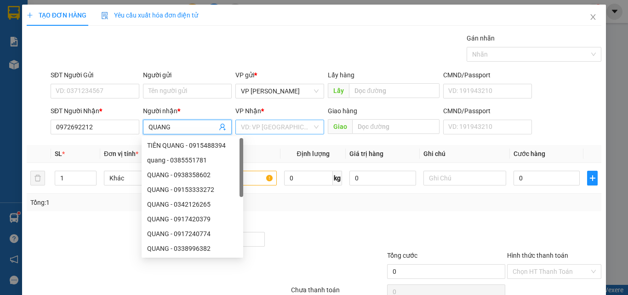
type input "QUANG"
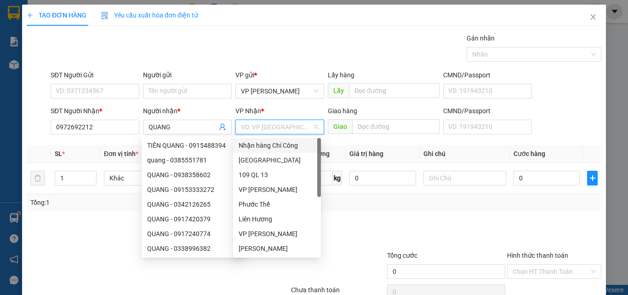
click at [291, 129] on input "search" at bounding box center [276, 127] width 71 height 14
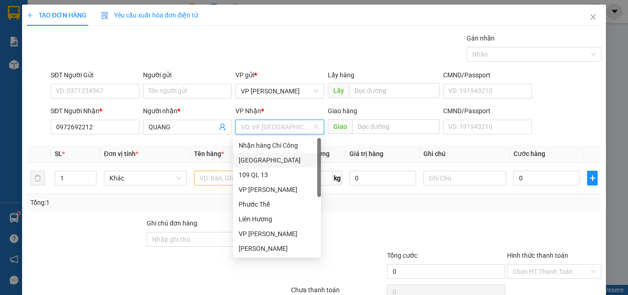
click at [250, 159] on div "[GEOGRAPHIC_DATA]" at bounding box center [277, 160] width 77 height 10
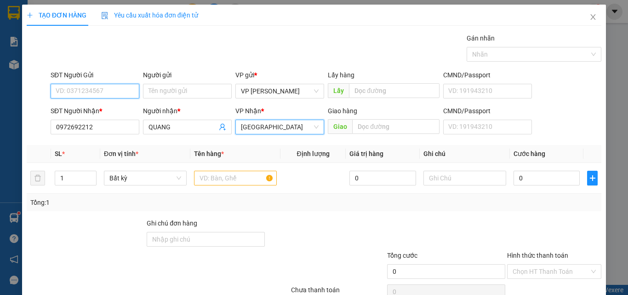
click at [63, 88] on input "SĐT Người Gửi" at bounding box center [95, 91] width 89 height 15
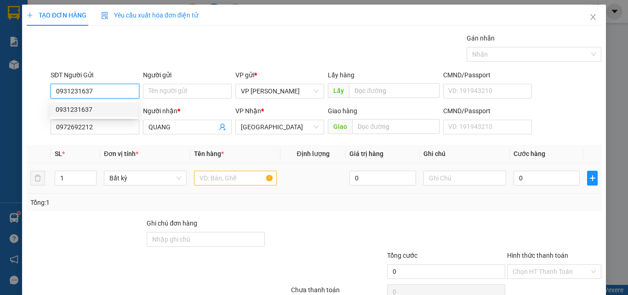
type input "0931231637"
click at [243, 183] on input "text" at bounding box center [235, 178] width 83 height 15
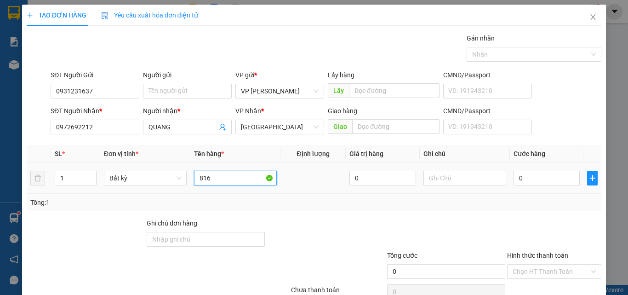
type input "816"
drag, startPoint x: 457, startPoint y: 185, endPoint x: 447, endPoint y: 175, distance: 15.0
click at [450, 178] on div at bounding box center [465, 178] width 83 height 18
click at [447, 175] on input "text" at bounding box center [465, 178] width 83 height 15
paste input "1 THX - CÁ"
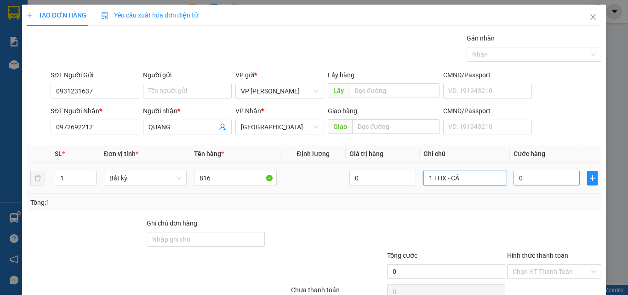
type input "1 THX - CÁ"
click at [544, 178] on input "0" at bounding box center [547, 178] width 66 height 15
type input "6"
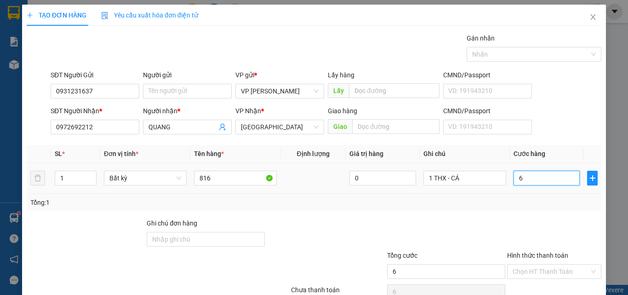
type input "60"
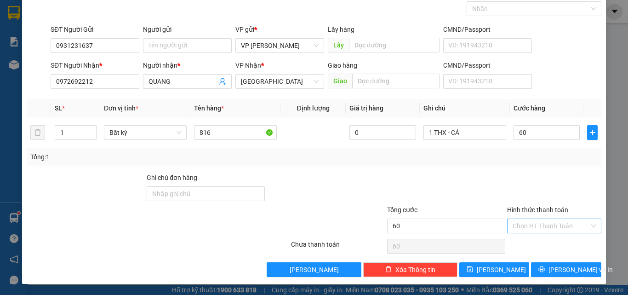
type input "60.000"
click at [528, 227] on input "Hình thức thanh toán" at bounding box center [551, 226] width 77 height 14
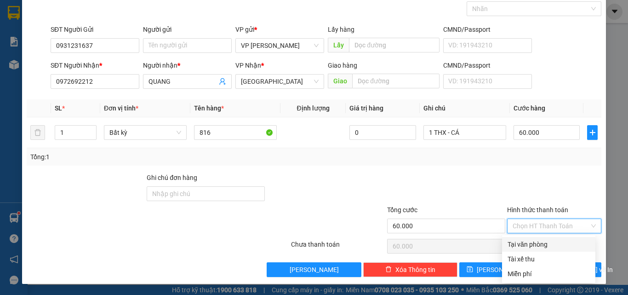
click at [528, 241] on div "Tại văn phòng" at bounding box center [549, 244] width 82 height 10
type input "0"
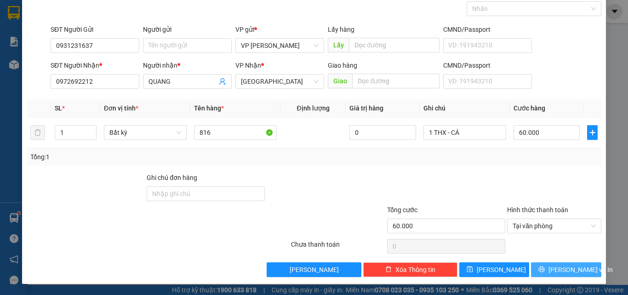
click at [542, 265] on button "[PERSON_NAME] và In" at bounding box center [566, 269] width 70 height 15
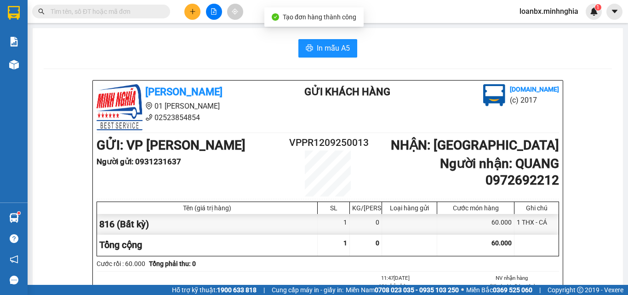
click at [326, 52] on span "In mẫu A5" at bounding box center [333, 47] width 33 height 11
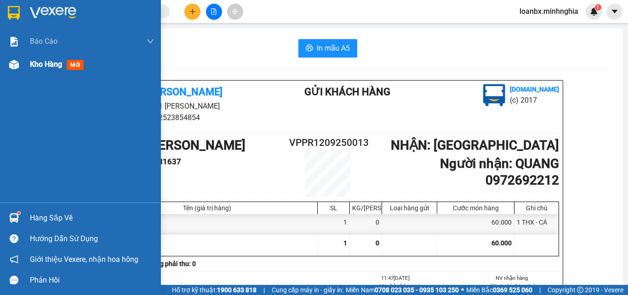
click at [18, 69] on img at bounding box center [14, 65] width 10 height 10
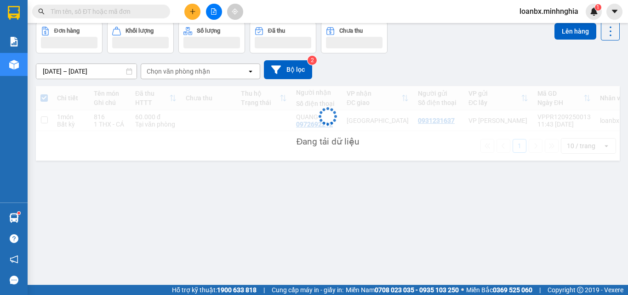
scroll to position [42, 0]
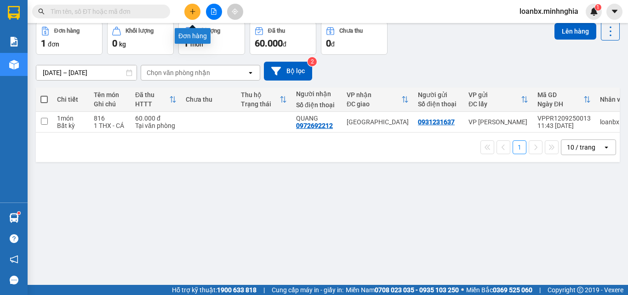
click at [190, 15] on button at bounding box center [192, 12] width 16 height 16
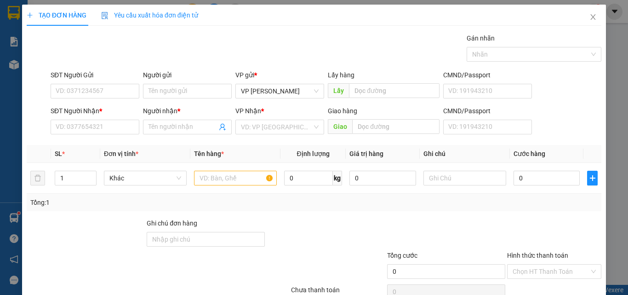
click at [79, 116] on div "SĐT Người Nhận *" at bounding box center [95, 113] width 89 height 14
click at [76, 132] on input "SĐT Người Nhận *" at bounding box center [95, 127] width 89 height 15
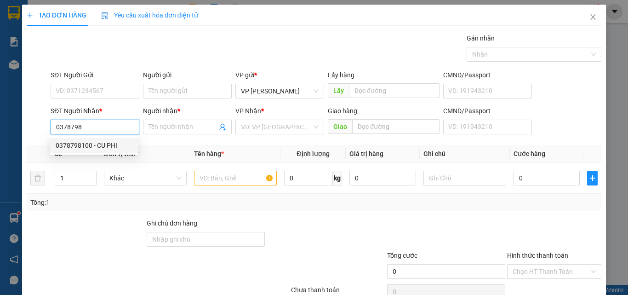
click at [104, 148] on div "0378798100 - CU PHI" at bounding box center [94, 145] width 77 height 10
type input "0378798100"
type input "CU PHI"
type input "TAM HIỆP HOẶC CỔNG 11"
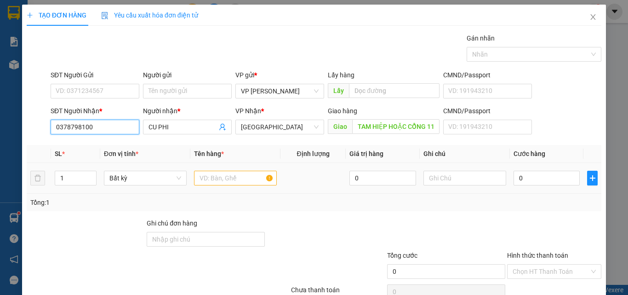
type input "0378798100"
click at [210, 172] on input "text" at bounding box center [235, 178] width 83 height 15
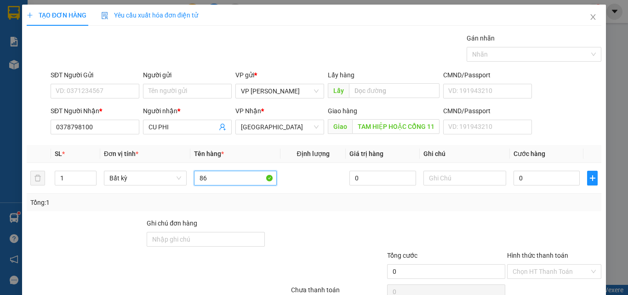
type input "8"
click at [116, 111] on div "SĐT Người Nhận *" at bounding box center [95, 111] width 89 height 10
click at [116, 120] on input "0378798100" at bounding box center [95, 127] width 89 height 15
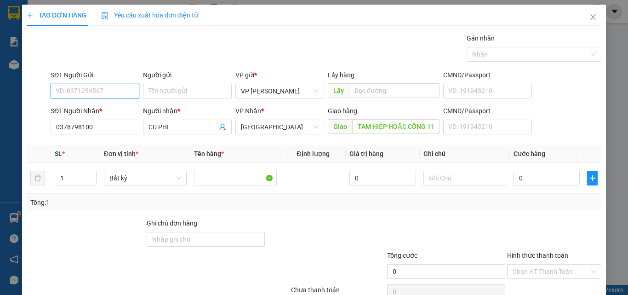
click at [84, 88] on input "SĐT Người Gửi" at bounding box center [95, 91] width 89 height 15
type input "0947942812"
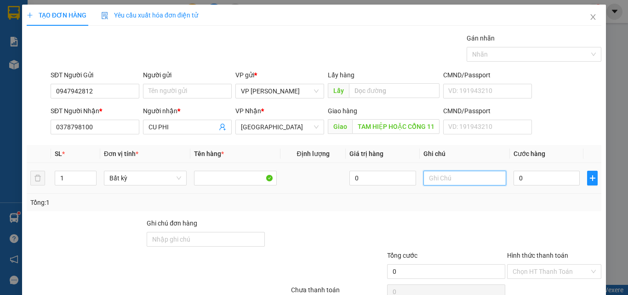
click at [435, 180] on input "text" at bounding box center [465, 178] width 83 height 15
paste input "1 THX - CÁ"
type input "1 THX - CÁ"
click at [526, 162] on th "Cước hàng" at bounding box center [547, 154] width 74 height 18
click at [527, 178] on input "0" at bounding box center [547, 178] width 66 height 15
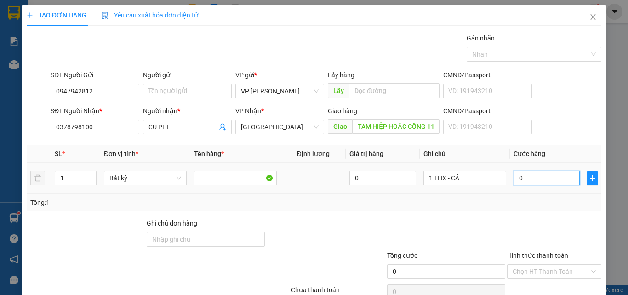
type input "5"
type input "50"
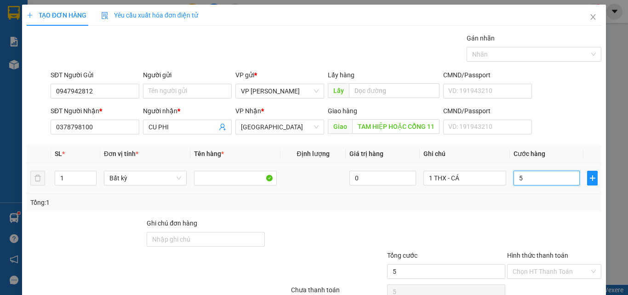
type input "50"
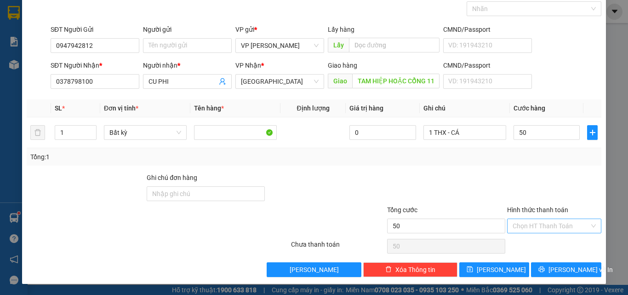
type input "50.000"
click at [529, 224] on input "Hình thức thanh toán" at bounding box center [551, 226] width 77 height 14
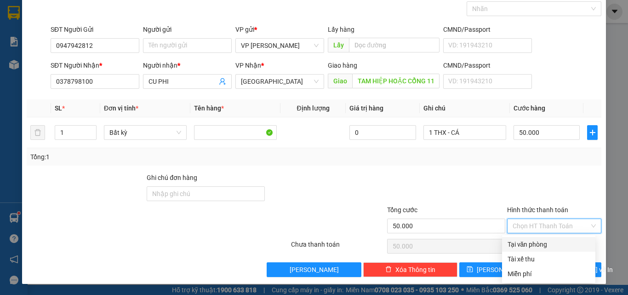
click at [528, 239] on div "Tại văn phòng" at bounding box center [548, 244] width 93 height 15
type input "0"
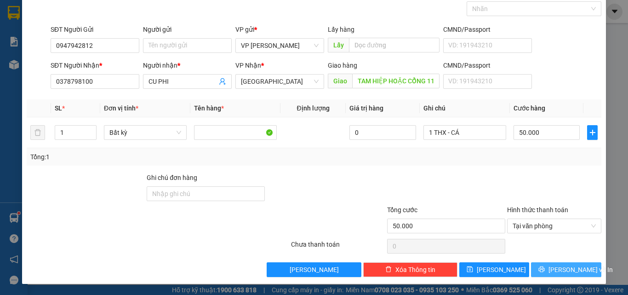
click at [538, 268] on button "[PERSON_NAME] và In" at bounding box center [566, 269] width 70 height 15
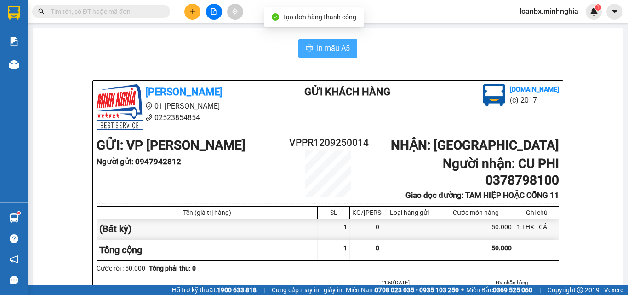
click at [321, 45] on span "In mẫu A5" at bounding box center [333, 47] width 33 height 11
